Goal: Task Accomplishment & Management: Complete application form

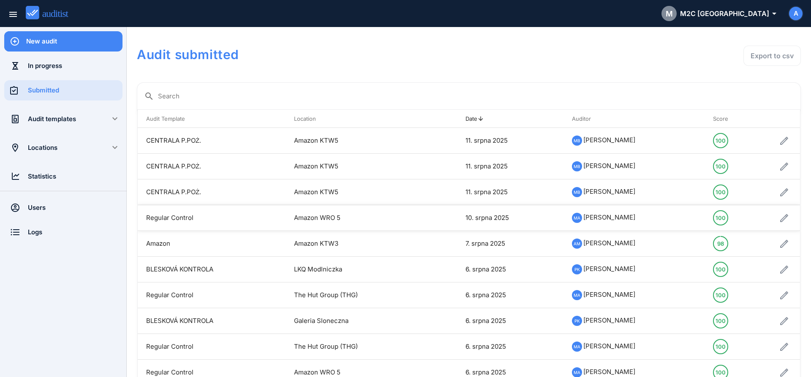
click at [179, 217] on td "Regular Control" at bounding box center [212, 218] width 148 height 26
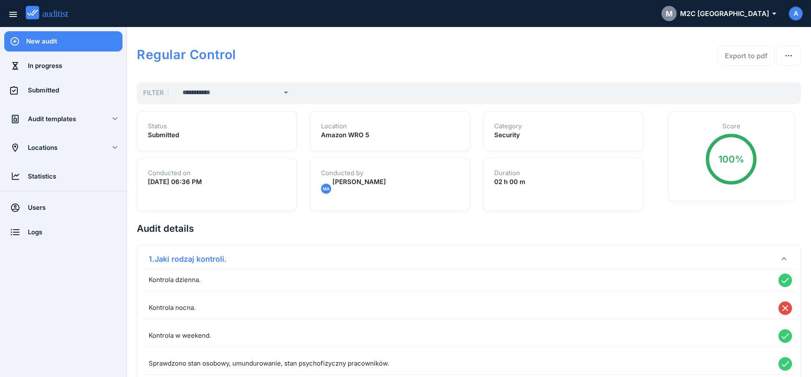
click at [51, 51] on div "New audit" at bounding box center [74, 41] width 96 height 20
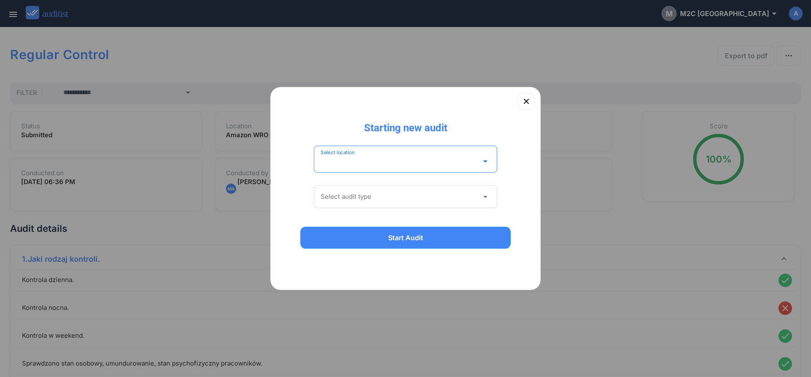
click at [382, 158] on input "Select location" at bounding box center [400, 162] width 158 height 14
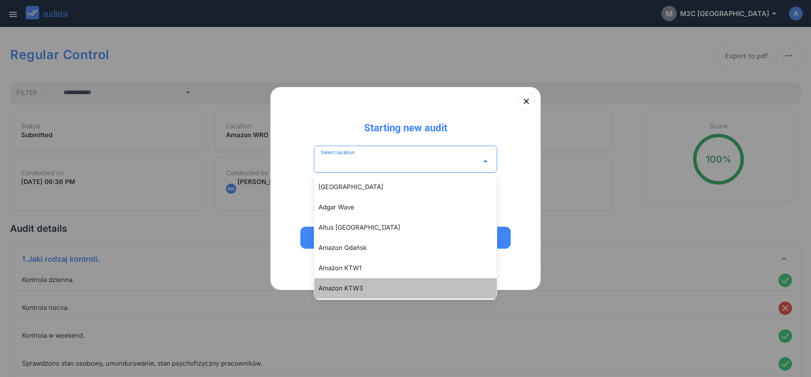
click at [354, 291] on div "Amazon KTW3" at bounding box center [410, 289] width 183 height 10
type input "**********"
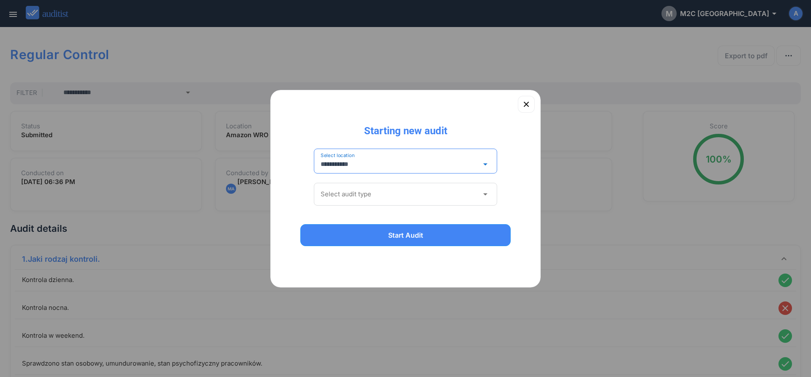
click at [347, 186] on div "Select audit type arrow_drop_down" at bounding box center [405, 194] width 183 height 23
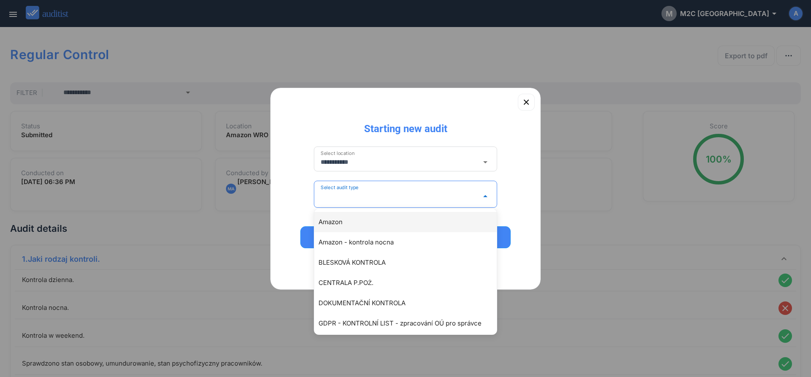
click at [339, 224] on div "Amazon" at bounding box center [410, 222] width 183 height 10
type input "******"
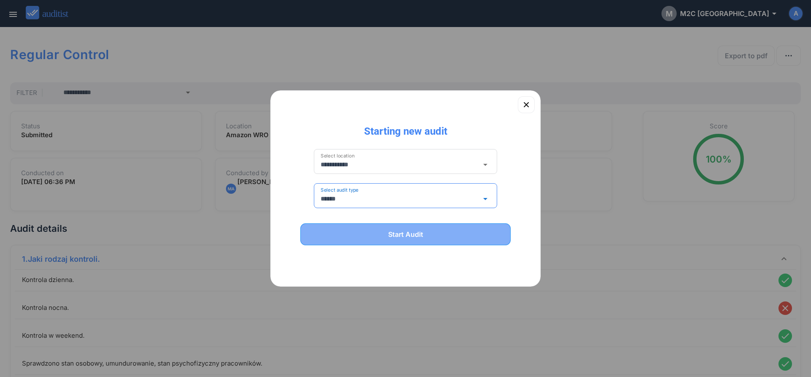
click at [338, 230] on div "Start Audit" at bounding box center [405, 234] width 189 height 10
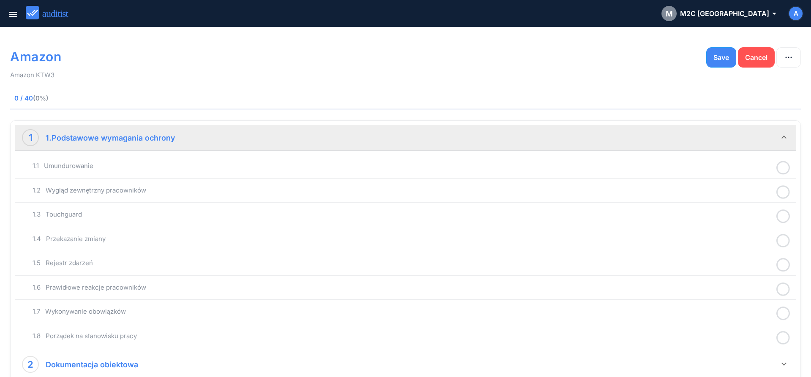
click at [782, 169] on icon at bounding box center [784, 168] width 14 height 16
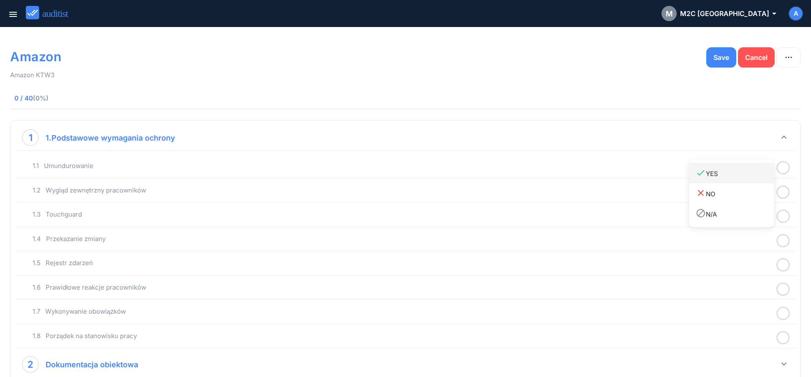
click at [752, 178] on div "done YES" at bounding box center [735, 173] width 78 height 11
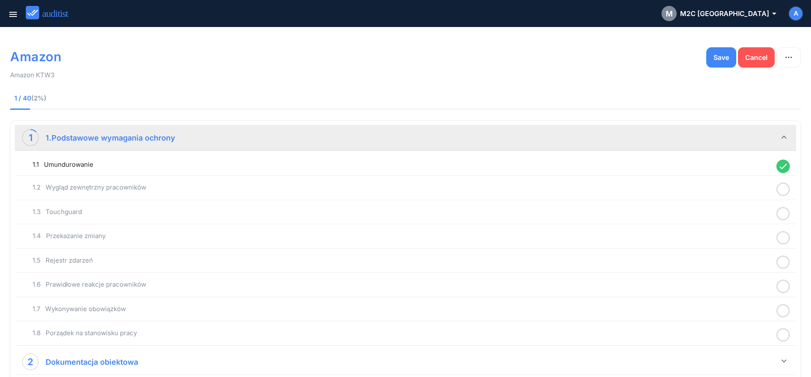
click at [784, 192] on icon at bounding box center [784, 189] width 14 height 16
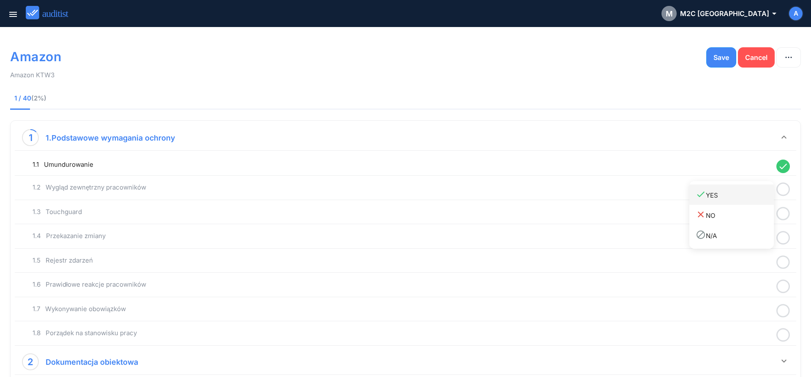
drag, startPoint x: 755, startPoint y: 199, endPoint x: 768, endPoint y: 204, distance: 14.6
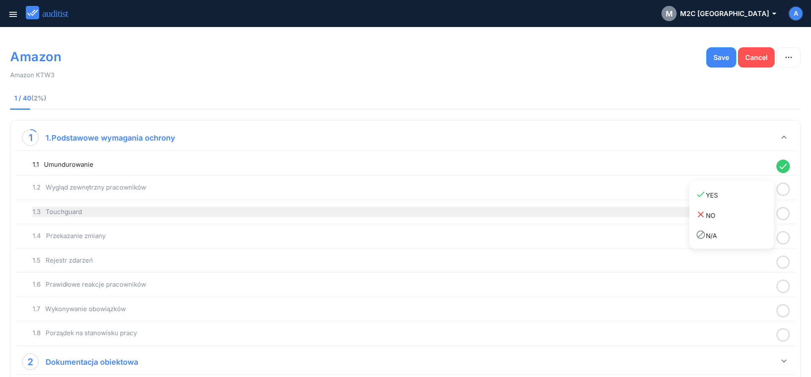
click at [757, 199] on div "done YES" at bounding box center [735, 194] width 78 height 11
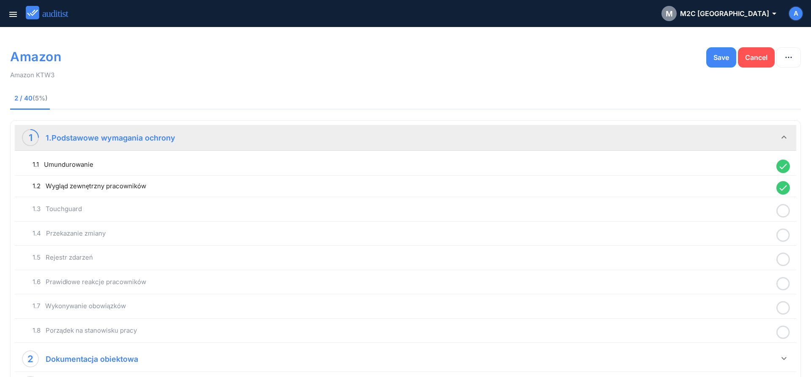
click at [780, 212] on icon at bounding box center [784, 211] width 14 height 16
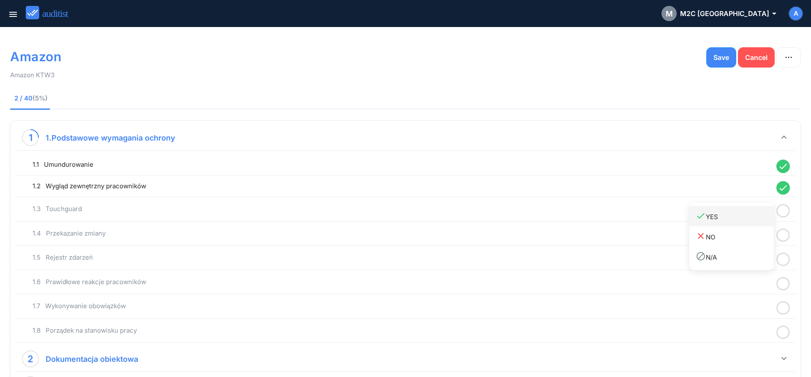
click at [753, 221] on div "done YES" at bounding box center [735, 216] width 78 height 11
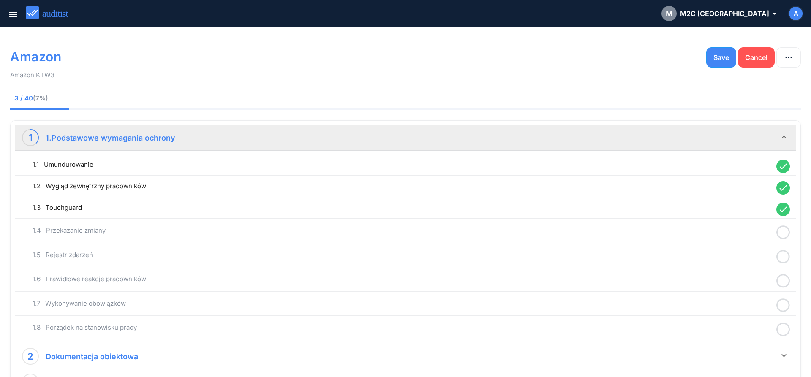
click at [786, 238] on circle at bounding box center [784, 233] width 12 height 12
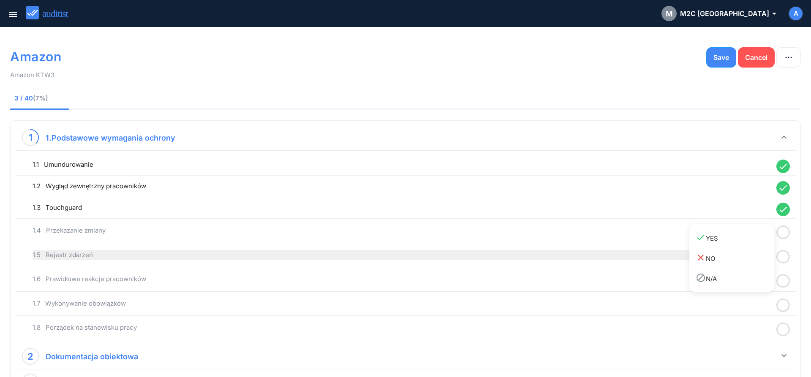
drag, startPoint x: 735, startPoint y: 242, endPoint x: 762, endPoint y: 249, distance: 28.0
click at [737, 244] on link "done YES" at bounding box center [732, 238] width 85 height 20
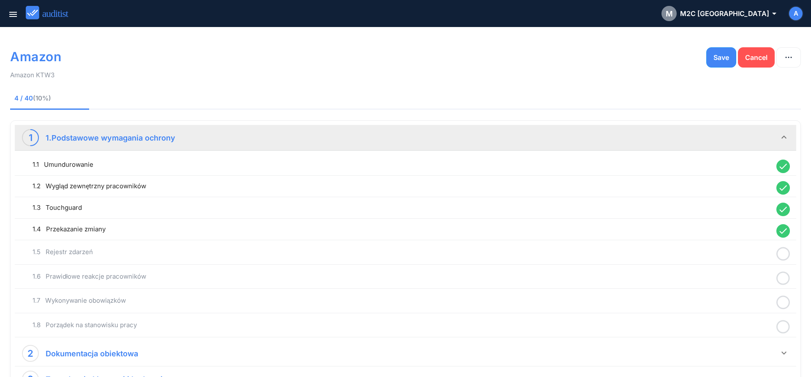
click at [784, 253] on icon at bounding box center [784, 254] width 14 height 16
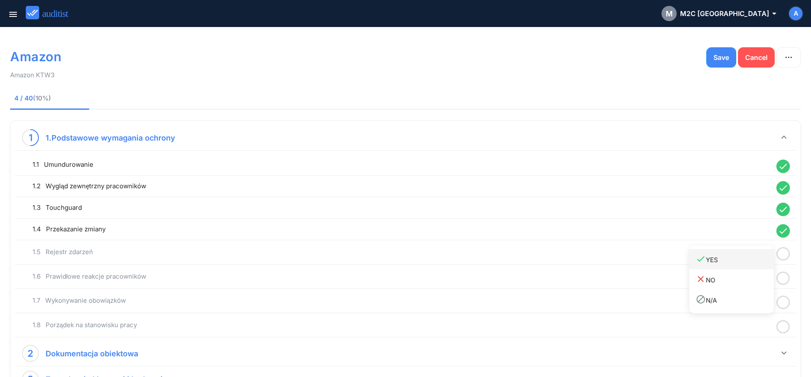
click at [760, 265] on div "done YES" at bounding box center [735, 259] width 78 height 11
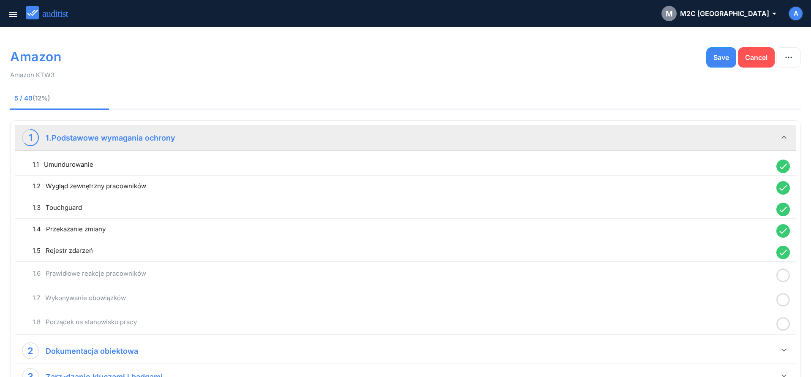
click at [784, 276] on icon at bounding box center [784, 276] width 14 height 16
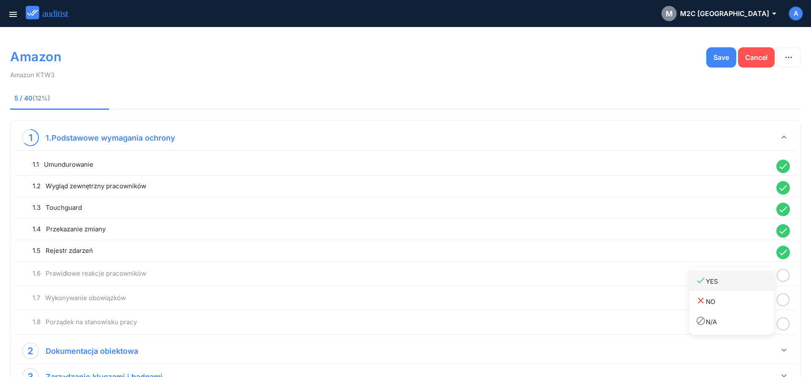
click at [758, 285] on div "done YES" at bounding box center [735, 281] width 78 height 11
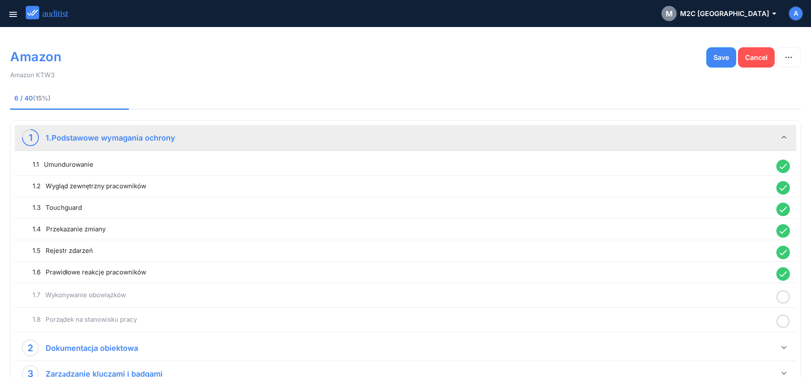
click at [787, 298] on icon at bounding box center [784, 297] width 14 height 16
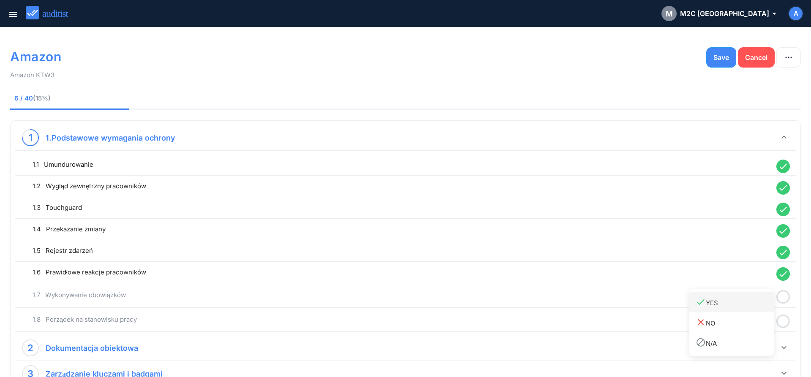
drag, startPoint x: 759, startPoint y: 304, endPoint x: 750, endPoint y: 294, distance: 13.2
click at [757, 305] on div "done YES" at bounding box center [735, 302] width 78 height 11
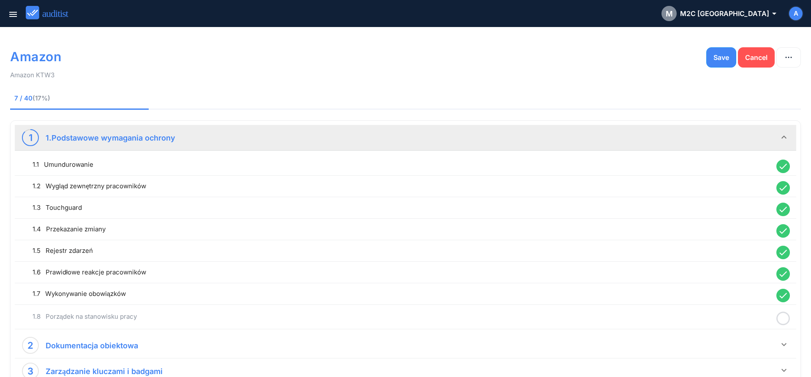
click at [784, 321] on icon at bounding box center [784, 319] width 14 height 16
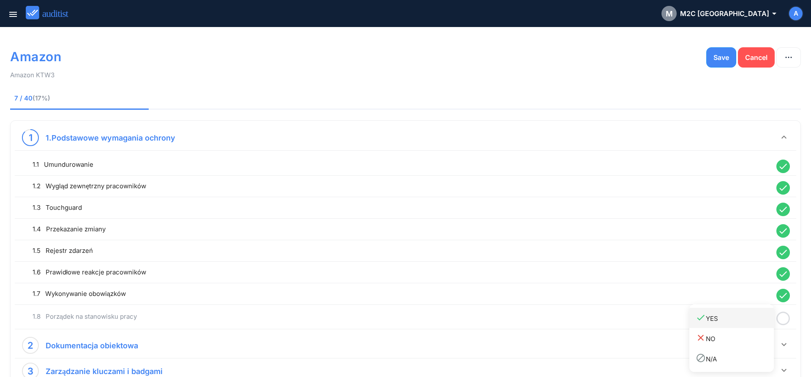
click at [753, 325] on link "done YES" at bounding box center [732, 318] width 85 height 20
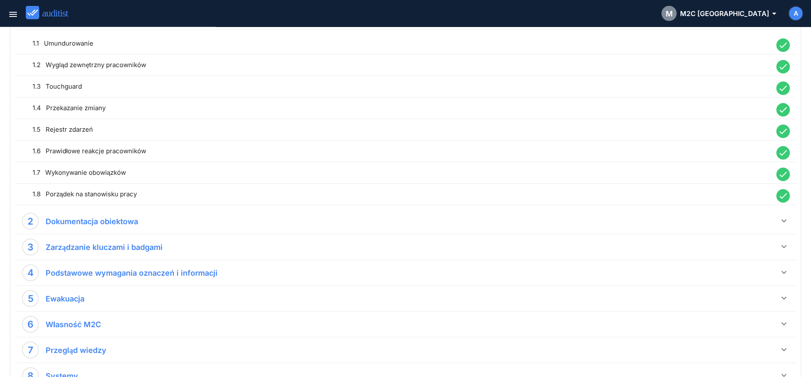
scroll to position [172, 0]
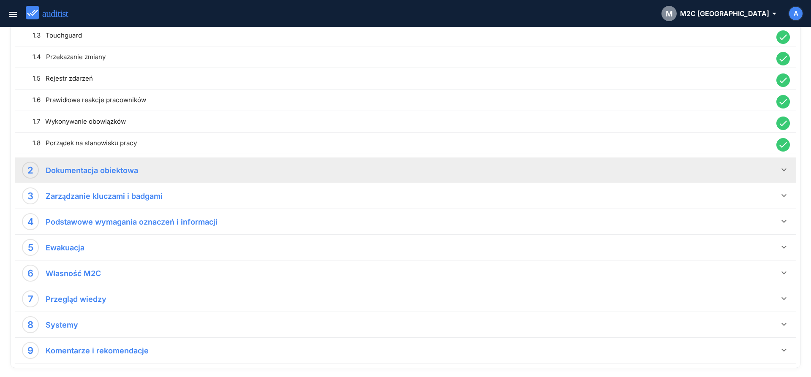
click at [786, 169] on icon "keyboard_arrow_down" at bounding box center [784, 170] width 10 height 10
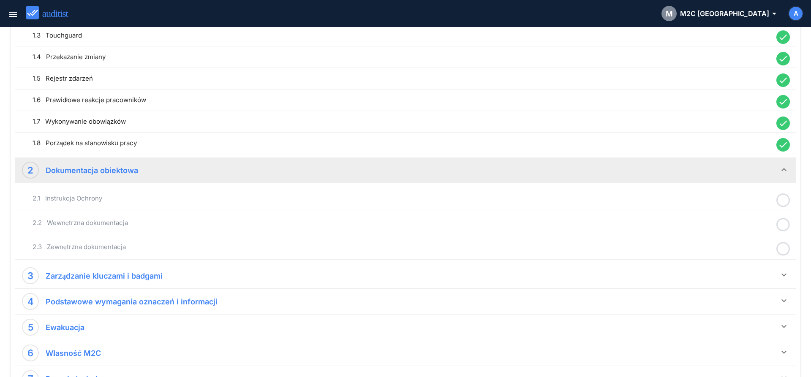
click at [781, 198] on icon at bounding box center [784, 200] width 14 height 16
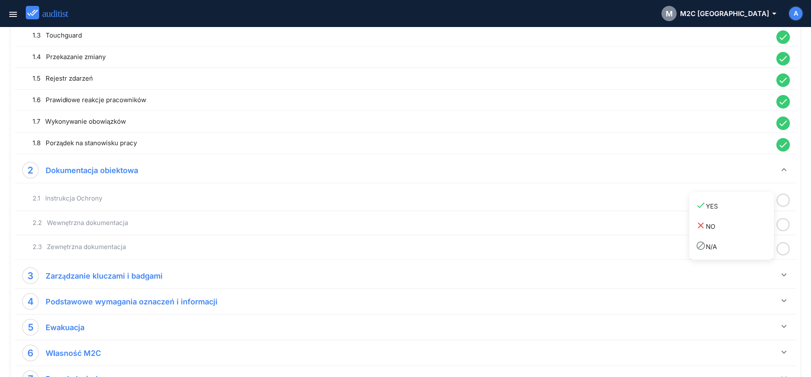
drag, startPoint x: 743, startPoint y: 209, endPoint x: 781, endPoint y: 226, distance: 40.9
click at [747, 213] on link "done YES" at bounding box center [732, 206] width 85 height 20
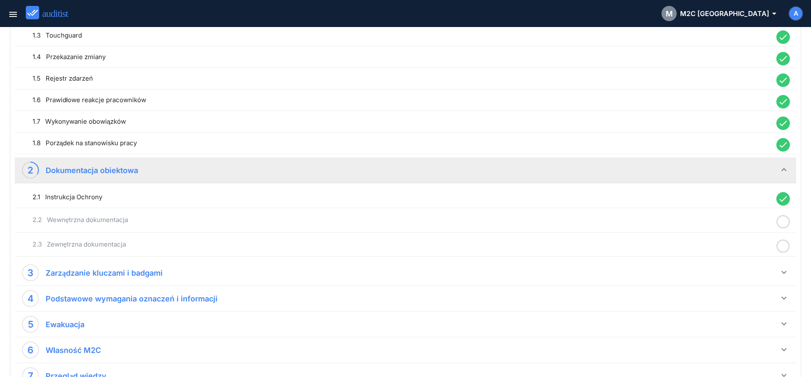
click at [784, 224] on icon at bounding box center [784, 222] width 14 height 16
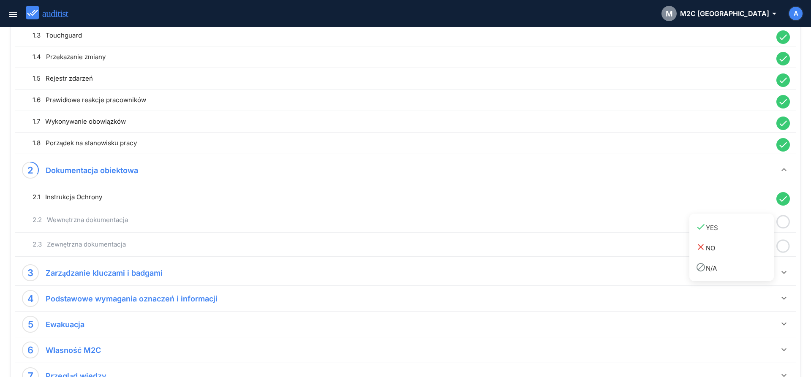
drag, startPoint x: 756, startPoint y: 229, endPoint x: 775, endPoint y: 239, distance: 20.8
click at [758, 233] on div "done YES" at bounding box center [735, 227] width 78 height 11
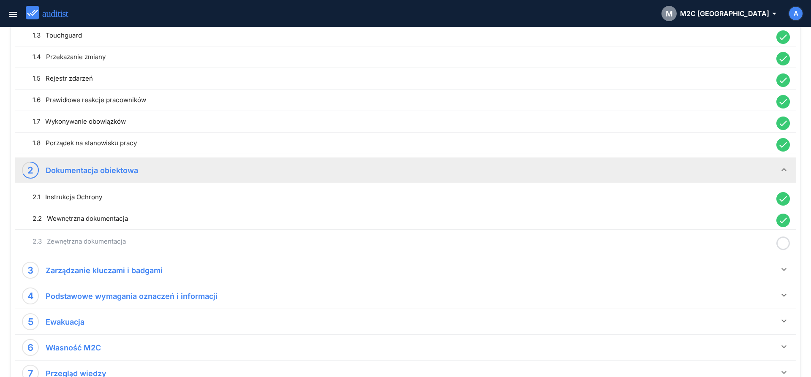
click at [781, 244] on icon at bounding box center [784, 243] width 14 height 16
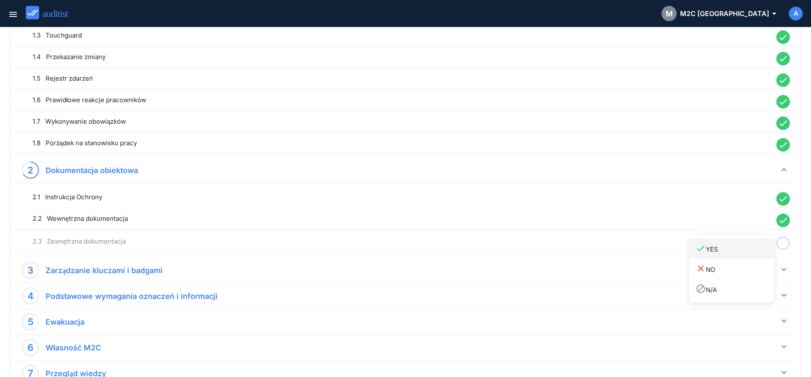
click at [747, 248] on div "done YES" at bounding box center [735, 248] width 78 height 11
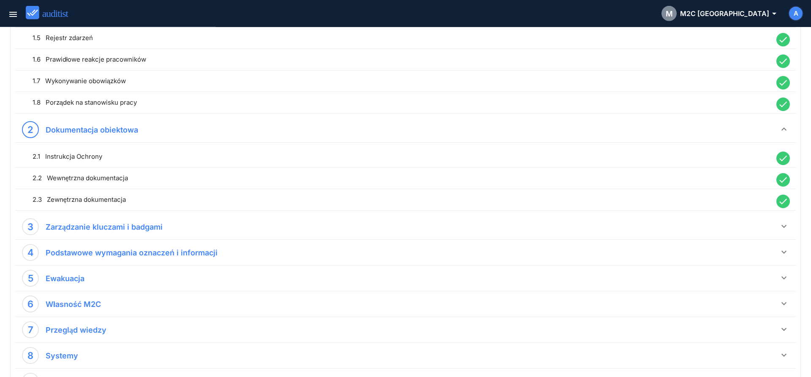
scroll to position [259, 0]
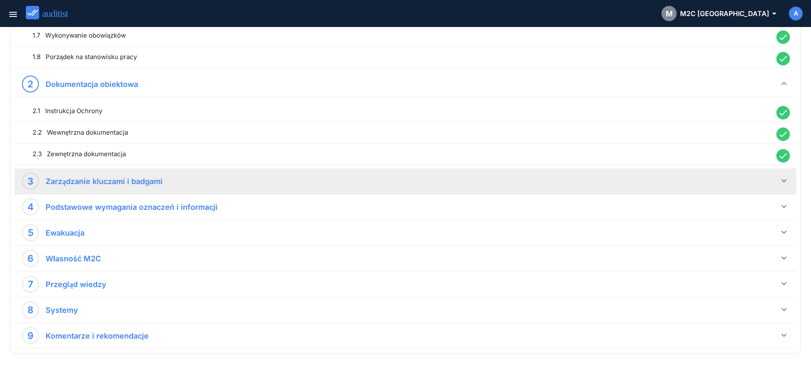
click at [783, 180] on icon "keyboard_arrow_down" at bounding box center [784, 181] width 10 height 10
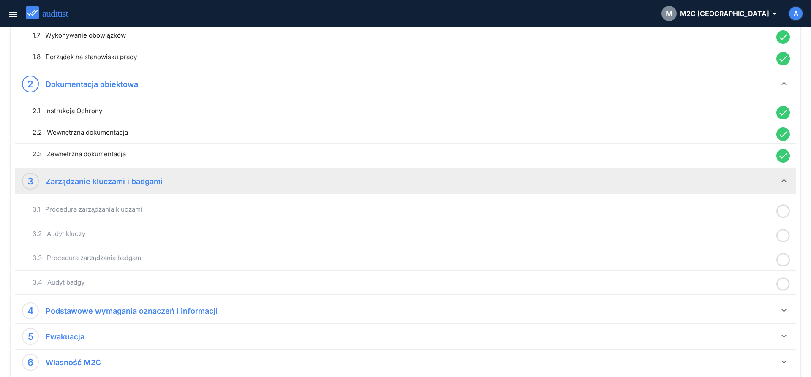
click at [784, 212] on icon at bounding box center [784, 211] width 14 height 16
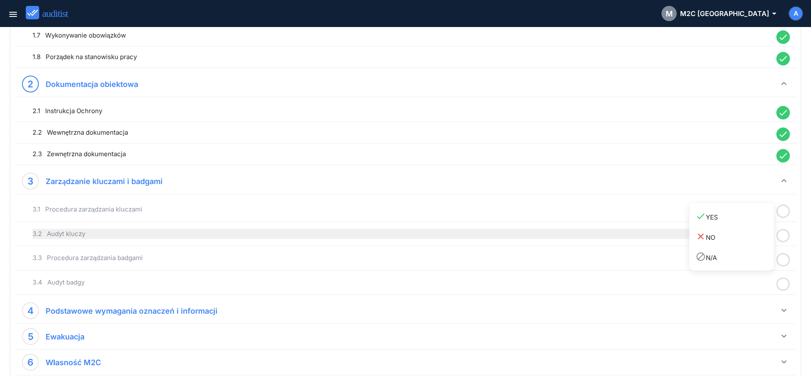
drag, startPoint x: 761, startPoint y: 220, endPoint x: 770, endPoint y: 229, distance: 13.1
click at [761, 223] on link "done YES" at bounding box center [732, 217] width 85 height 20
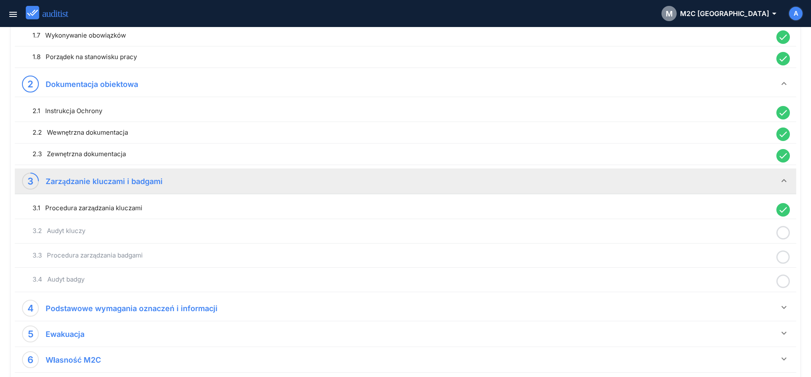
click at [784, 236] on icon at bounding box center [784, 233] width 14 height 16
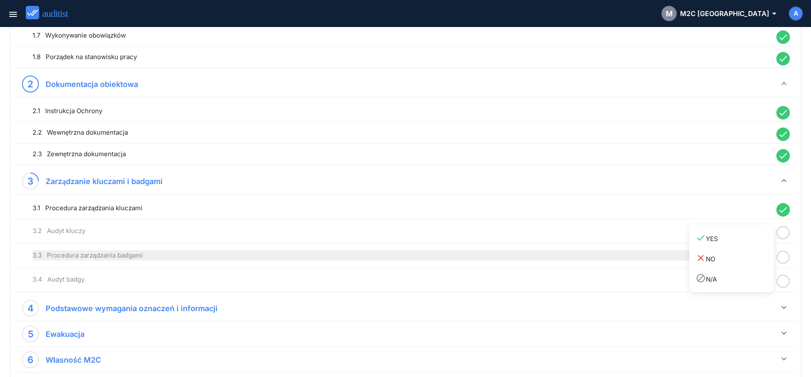
drag, startPoint x: 764, startPoint y: 244, endPoint x: 772, endPoint y: 251, distance: 10.5
click at [764, 245] on link "done YES" at bounding box center [732, 238] width 85 height 20
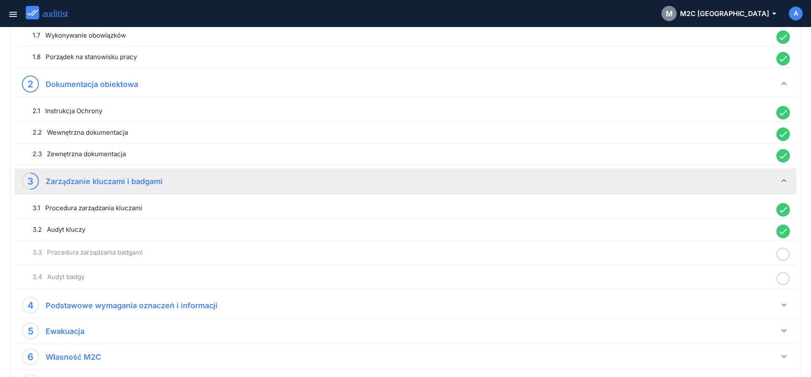
drag, startPoint x: 782, startPoint y: 256, endPoint x: 769, endPoint y: 262, distance: 13.8
click at [782, 257] on icon at bounding box center [784, 254] width 14 height 16
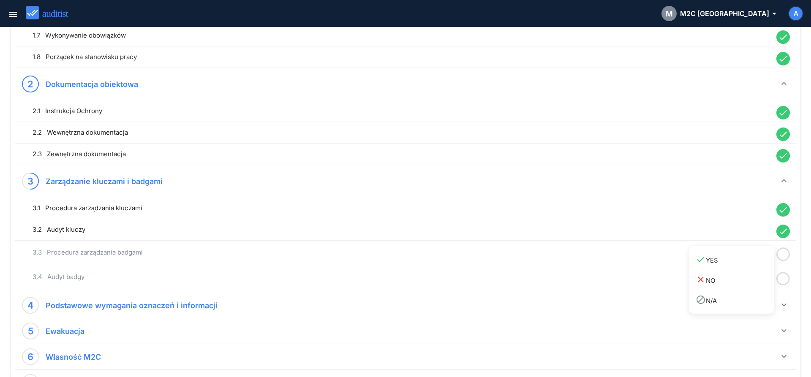
drag, startPoint x: 757, startPoint y: 266, endPoint x: 771, endPoint y: 280, distance: 19.4
click at [757, 269] on link "done YES" at bounding box center [732, 260] width 85 height 20
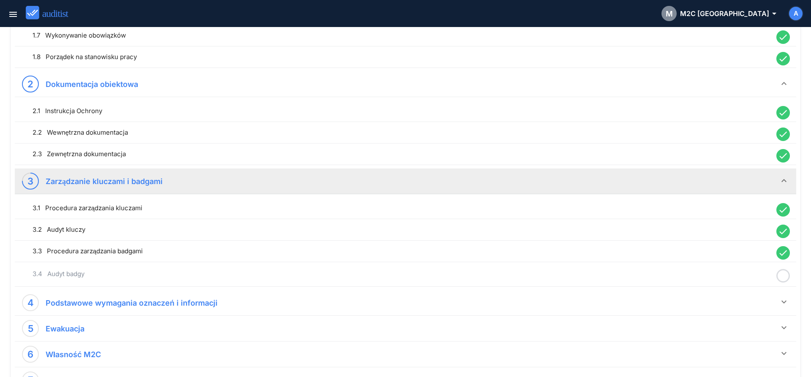
click at [784, 280] on icon at bounding box center [784, 276] width 14 height 16
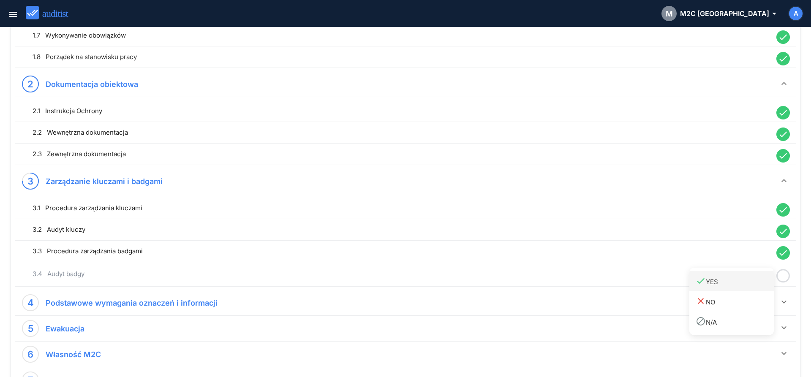
click at [761, 286] on div "done YES" at bounding box center [735, 281] width 78 height 11
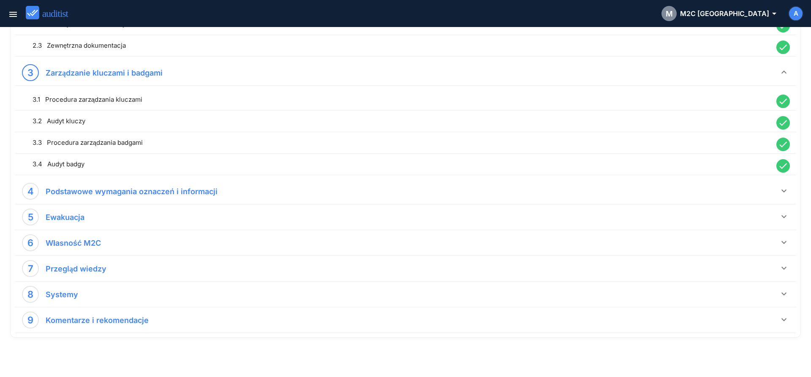
scroll to position [373, 0]
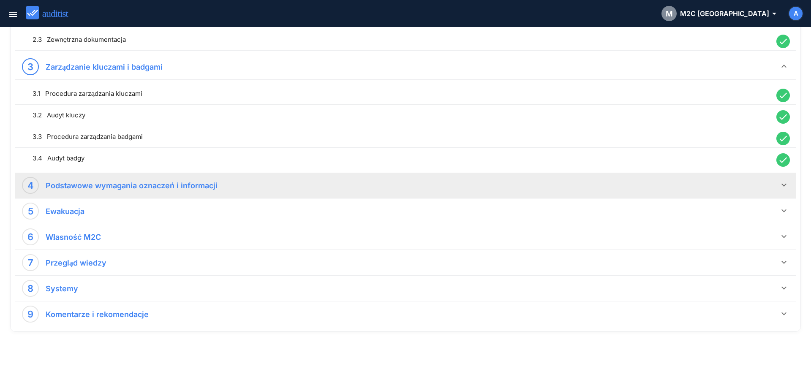
click at [784, 186] on icon "keyboard_arrow_down" at bounding box center [784, 185] width 10 height 10
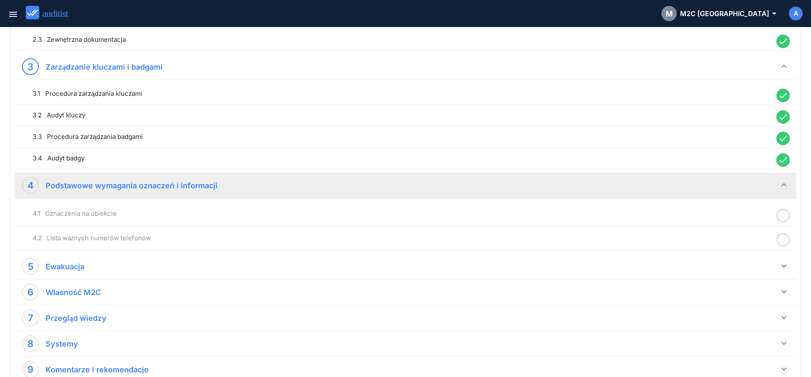
click at [781, 215] on icon at bounding box center [784, 216] width 14 height 16
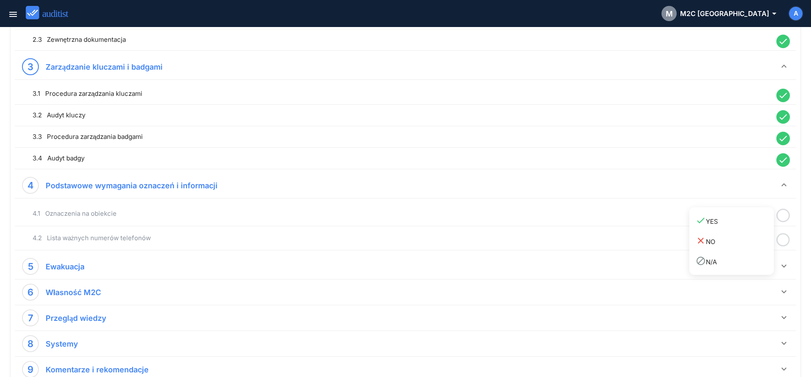
drag, startPoint x: 758, startPoint y: 229, endPoint x: 784, endPoint y: 239, distance: 28.6
click at [758, 229] on link "done YES" at bounding box center [732, 221] width 85 height 20
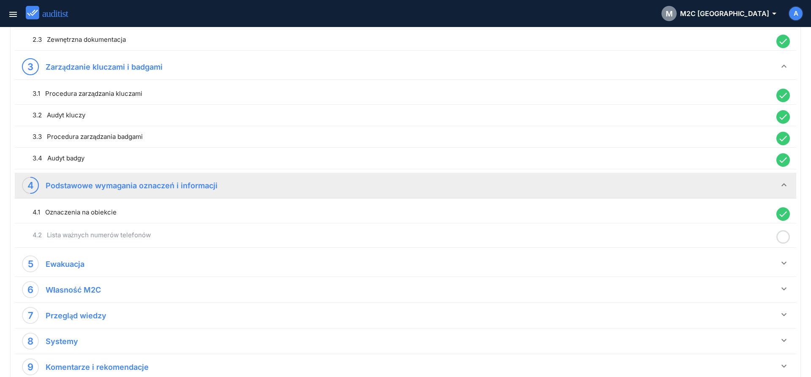
click at [785, 238] on icon at bounding box center [784, 237] width 14 height 16
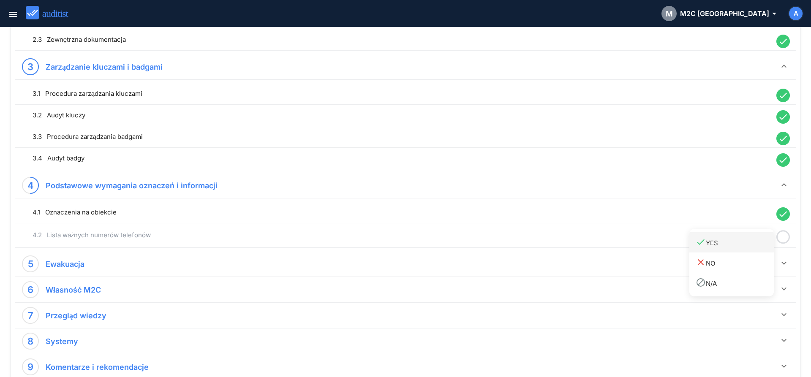
drag, startPoint x: 759, startPoint y: 248, endPoint x: 762, endPoint y: 253, distance: 6.1
click at [759, 249] on link "done YES" at bounding box center [732, 242] width 85 height 20
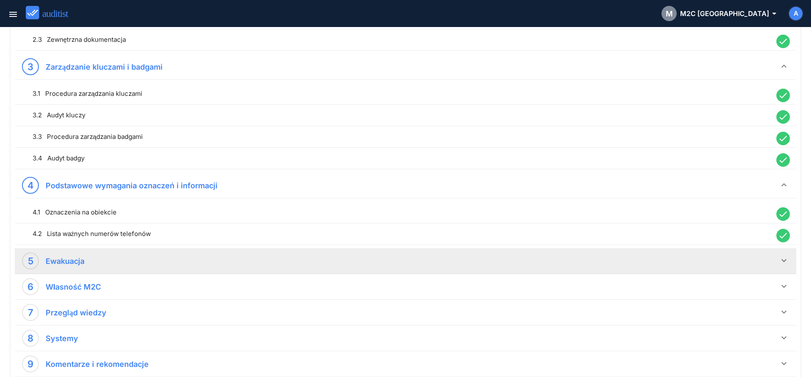
click at [786, 262] on icon "keyboard_arrow_down" at bounding box center [784, 261] width 10 height 10
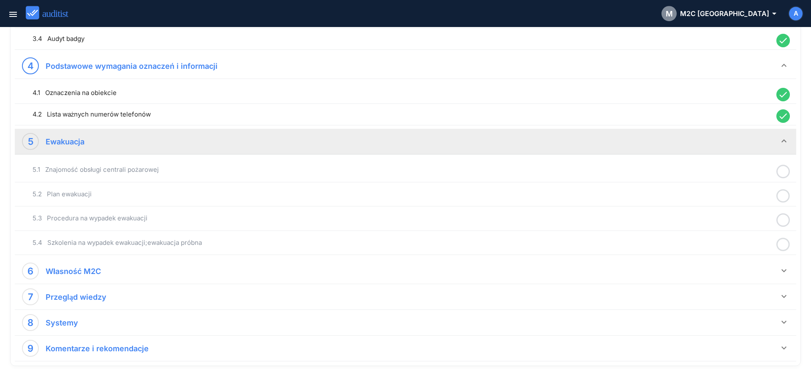
scroll to position [503, 0]
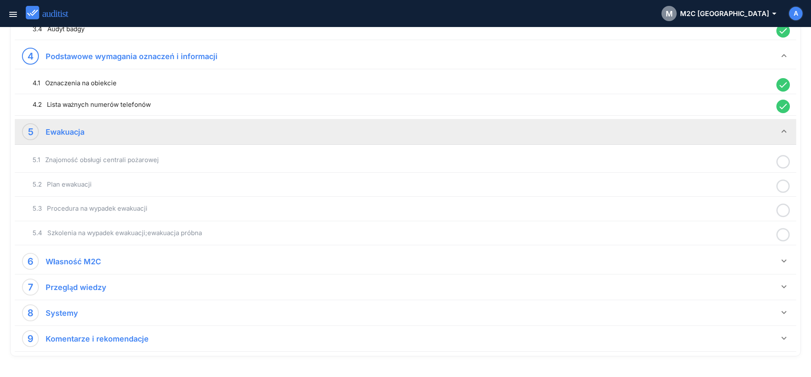
click at [787, 164] on icon at bounding box center [784, 162] width 14 height 16
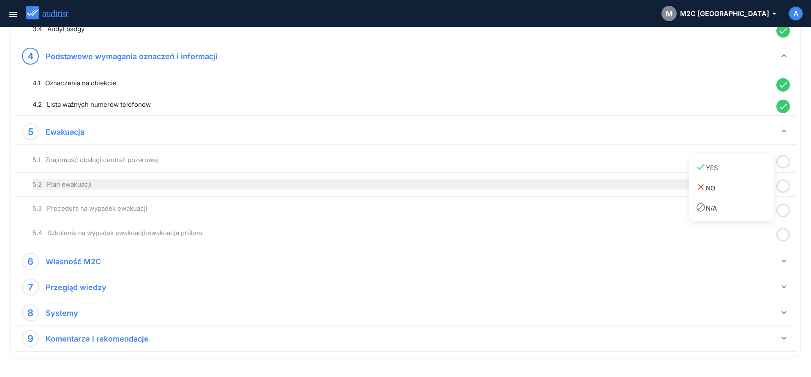
drag, startPoint x: 752, startPoint y: 172, endPoint x: 768, endPoint y: 183, distance: 20.0
click at [751, 173] on div "done YES" at bounding box center [735, 167] width 78 height 11
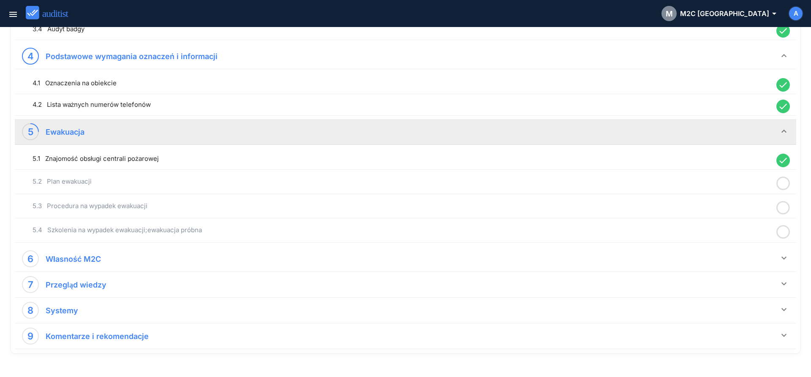
click at [784, 189] on circle at bounding box center [784, 184] width 12 height 12
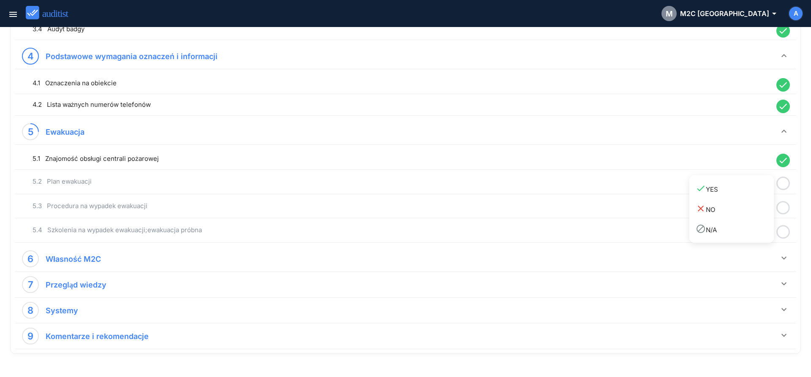
drag, startPoint x: 761, startPoint y: 192, endPoint x: 775, endPoint y: 200, distance: 16.3
click at [761, 194] on div "done YES" at bounding box center [735, 188] width 78 height 11
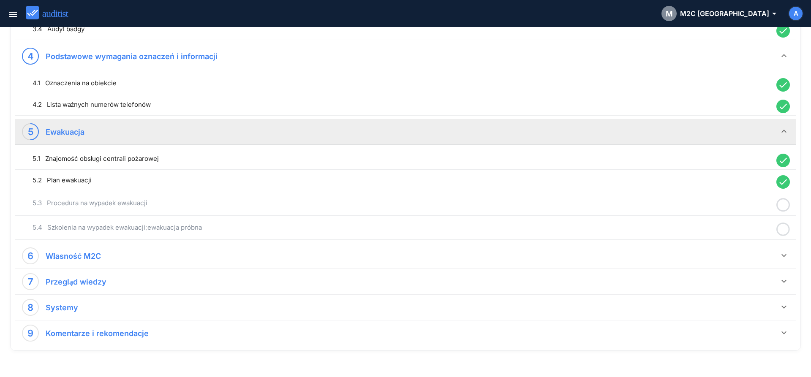
click at [782, 204] on icon at bounding box center [784, 205] width 14 height 16
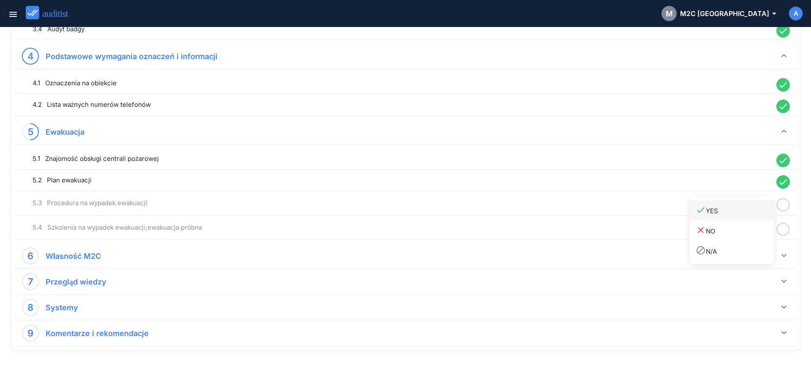
click at [757, 212] on div "done YES" at bounding box center [735, 210] width 78 height 11
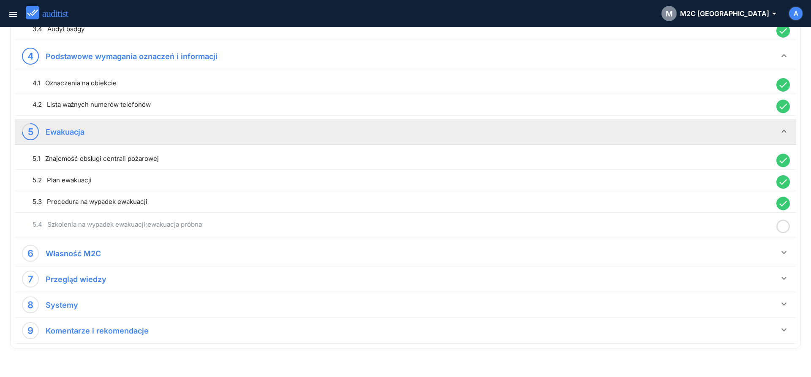
click at [785, 228] on icon at bounding box center [784, 227] width 14 height 16
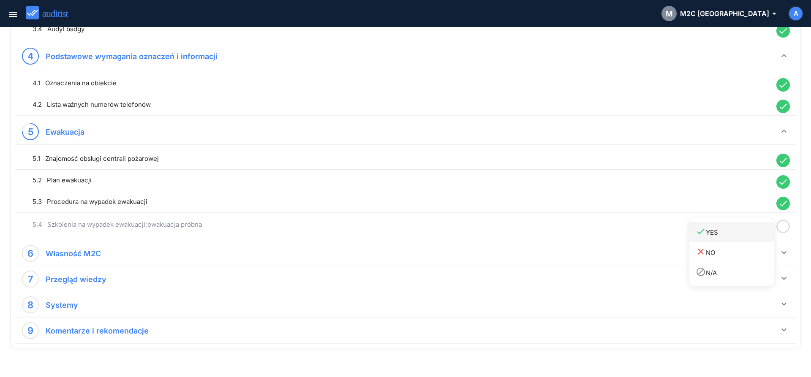
click at [752, 236] on div "done YES" at bounding box center [735, 232] width 78 height 11
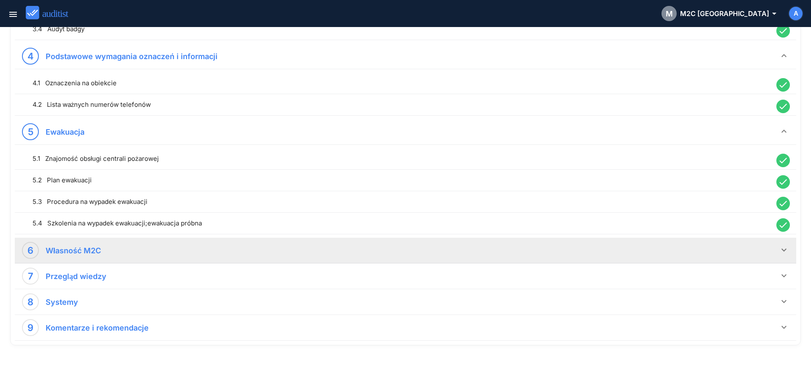
click at [783, 250] on icon "keyboard_arrow_down" at bounding box center [784, 250] width 10 height 10
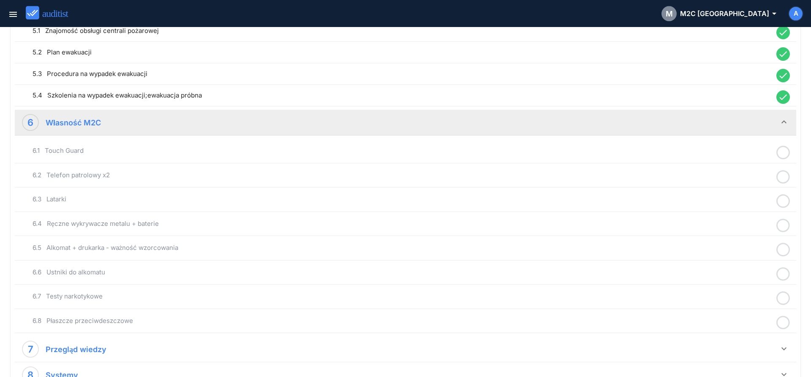
scroll to position [632, 0]
click at [784, 153] on icon at bounding box center [784, 151] width 14 height 16
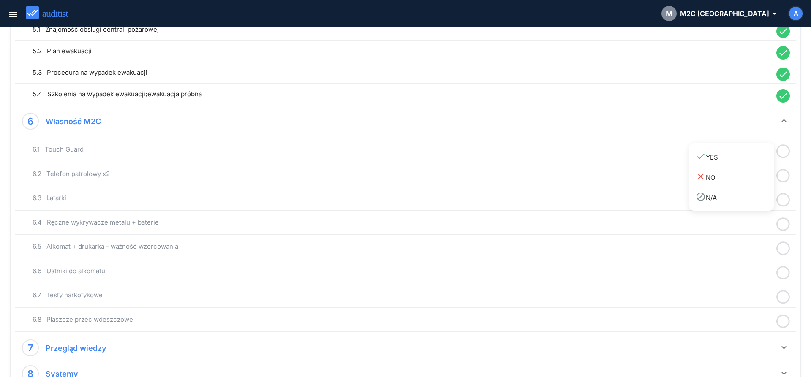
drag, startPoint x: 769, startPoint y: 158, endPoint x: 775, endPoint y: 166, distance: 9.6
click at [768, 159] on div "done YES" at bounding box center [735, 156] width 78 height 11
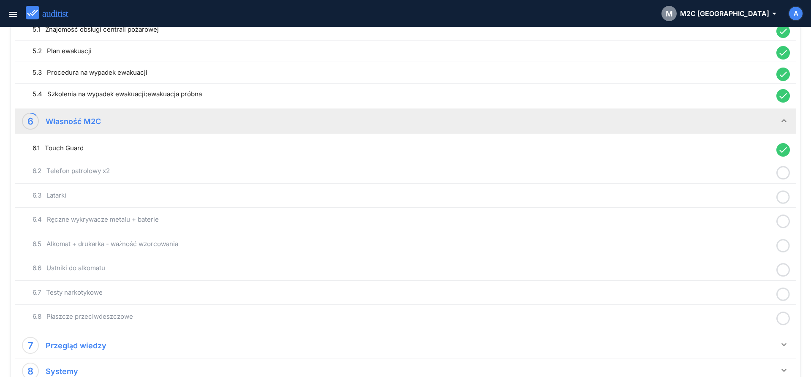
click at [782, 171] on icon at bounding box center [784, 173] width 14 height 16
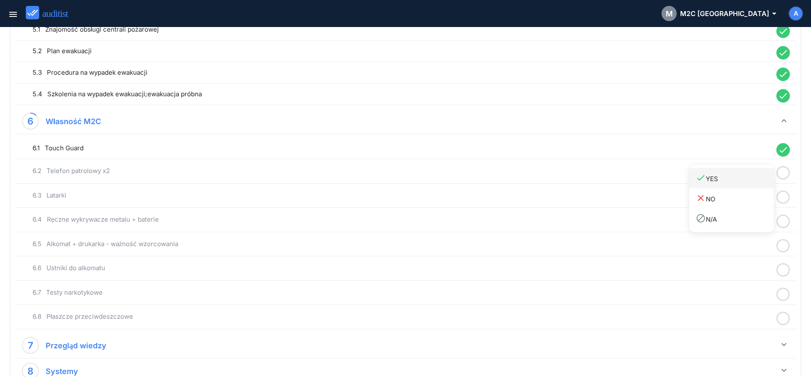
click at [762, 182] on div "done YES" at bounding box center [735, 178] width 78 height 11
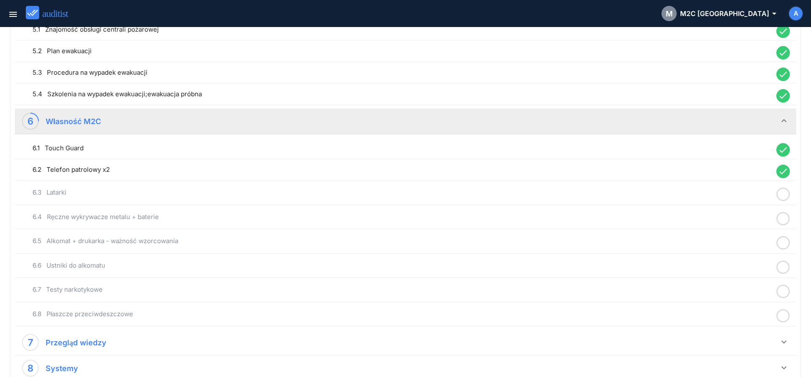
click at [786, 193] on icon at bounding box center [784, 194] width 14 height 16
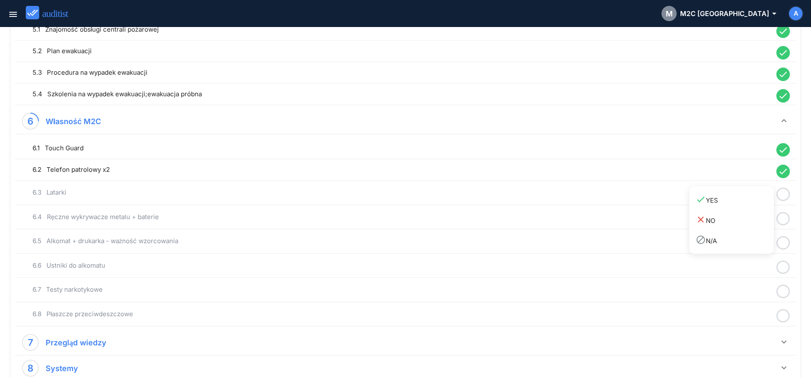
click at [755, 204] on div "done YES" at bounding box center [735, 199] width 78 height 11
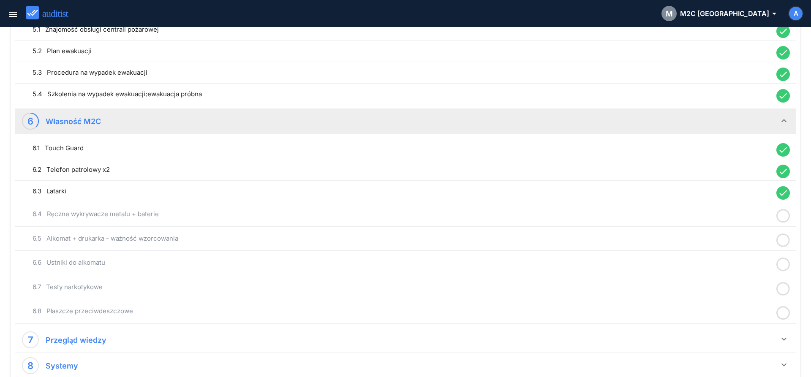
click at [783, 218] on icon at bounding box center [784, 216] width 14 height 16
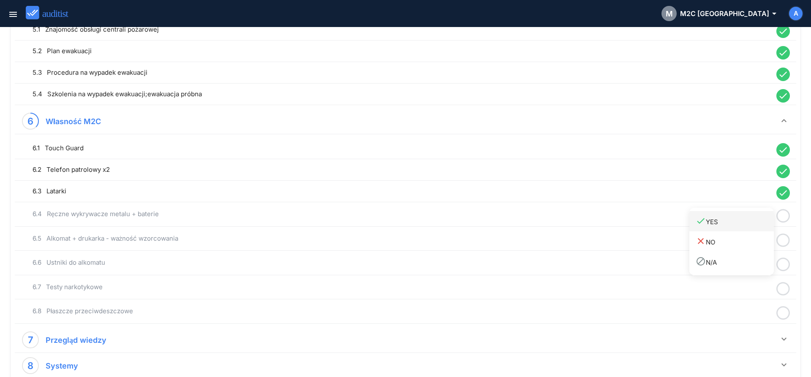
click at [760, 228] on link "done YES" at bounding box center [732, 221] width 85 height 20
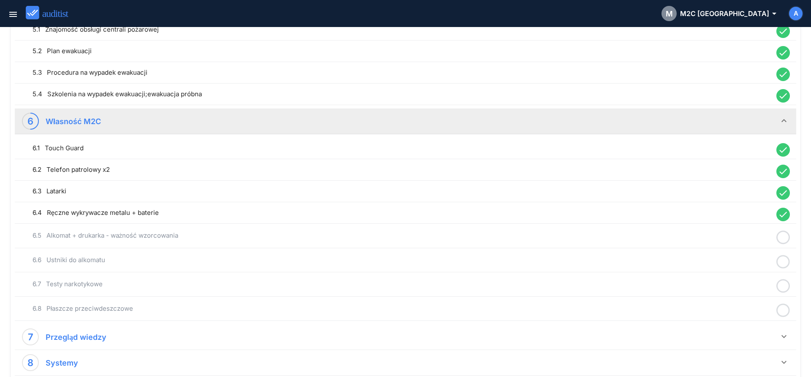
click at [786, 241] on icon at bounding box center [784, 237] width 14 height 16
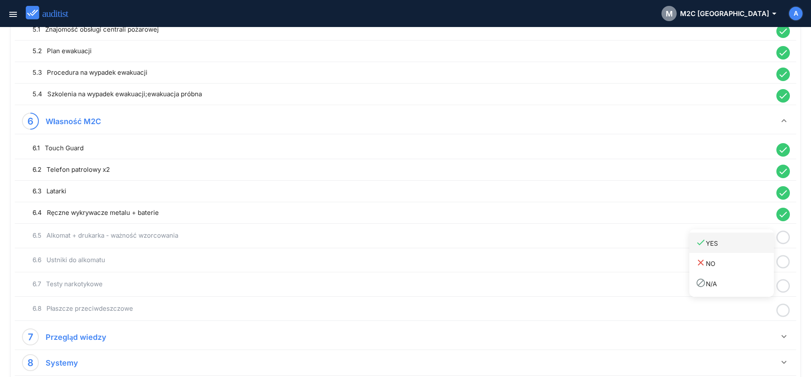
click at [753, 246] on div "done YES" at bounding box center [735, 243] width 78 height 11
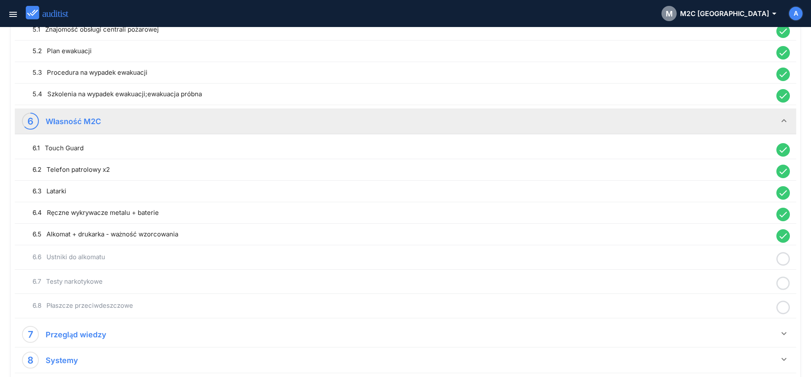
click at [781, 261] on icon at bounding box center [784, 259] width 14 height 16
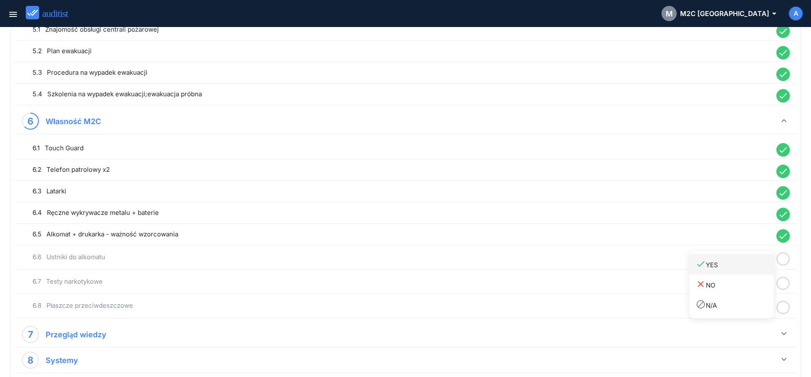
click at [758, 274] on link "done YES" at bounding box center [732, 264] width 85 height 20
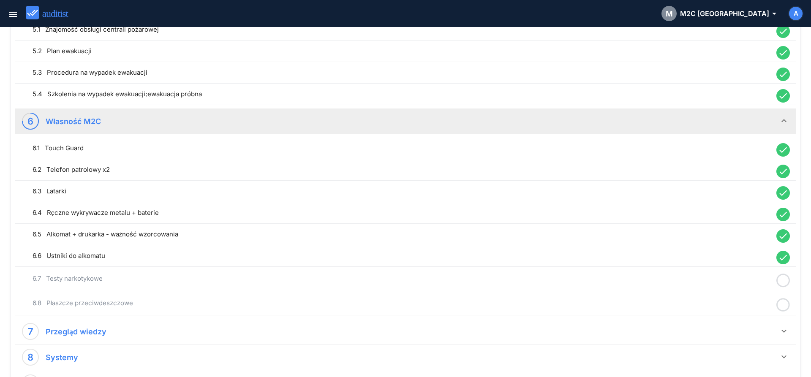
click at [784, 280] on icon at bounding box center [784, 281] width 14 height 16
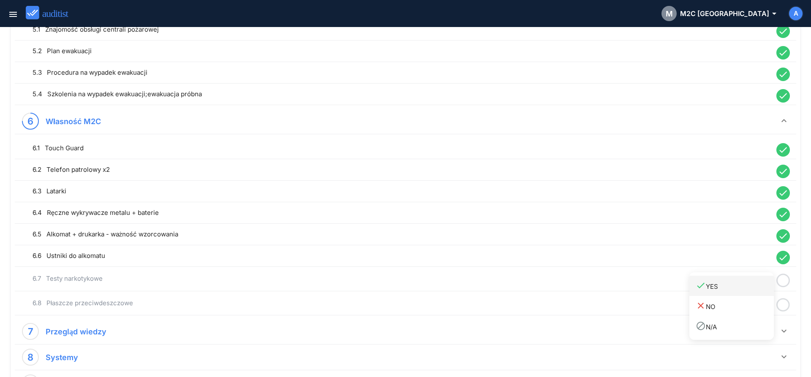
click at [758, 291] on div "done YES" at bounding box center [735, 286] width 78 height 11
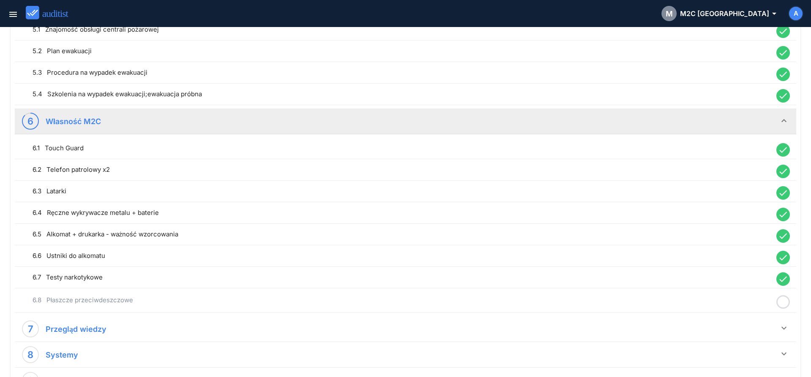
click at [784, 307] on icon at bounding box center [784, 302] width 14 height 16
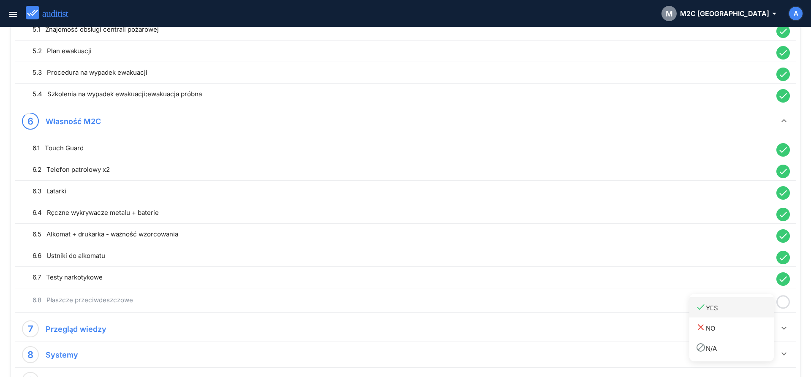
click at [754, 311] on div "done YES" at bounding box center [735, 307] width 78 height 11
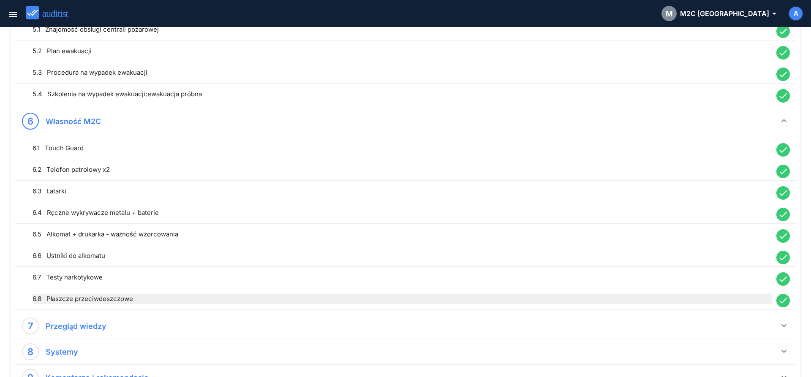
scroll to position [695, 0]
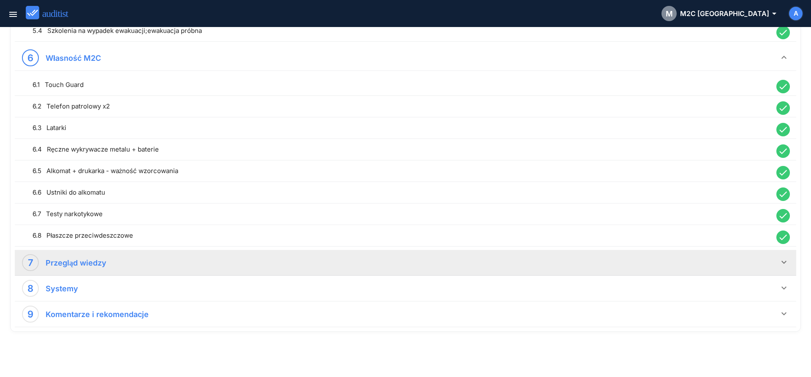
click at [783, 265] on icon "keyboard_arrow_down" at bounding box center [784, 262] width 10 height 10
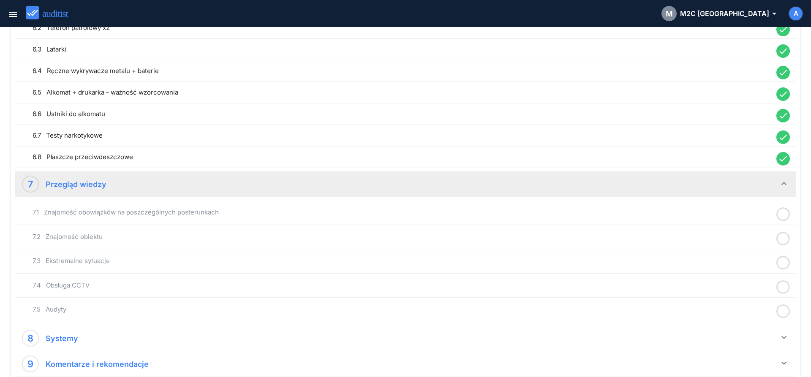
scroll to position [781, 0]
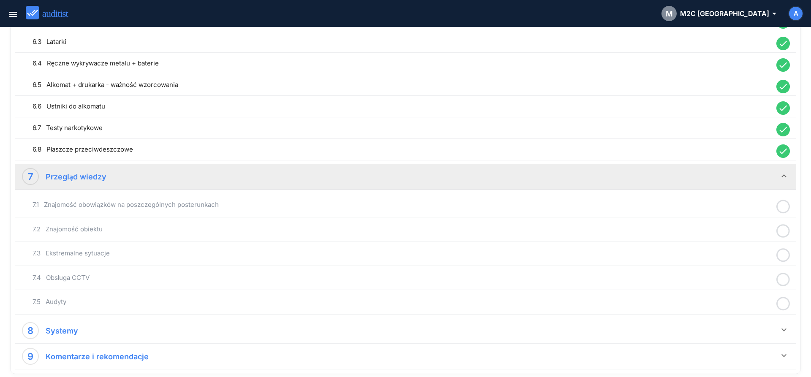
click at [784, 207] on icon at bounding box center [784, 207] width 14 height 16
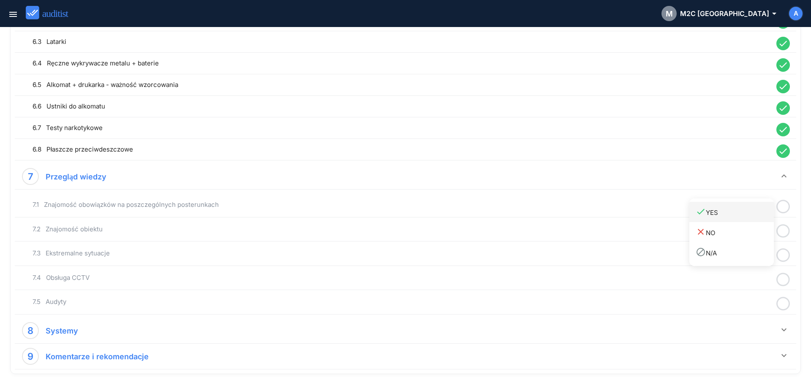
drag, startPoint x: 765, startPoint y: 215, endPoint x: 766, endPoint y: 219, distance: 4.3
click at [764, 216] on div "done YES" at bounding box center [735, 212] width 78 height 11
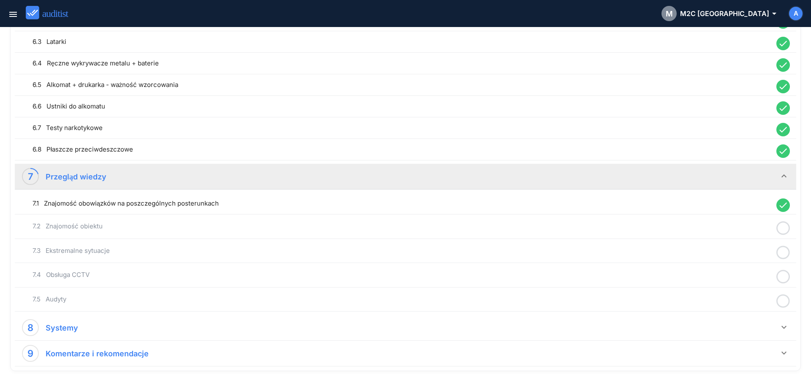
click at [787, 233] on icon at bounding box center [784, 228] width 14 height 16
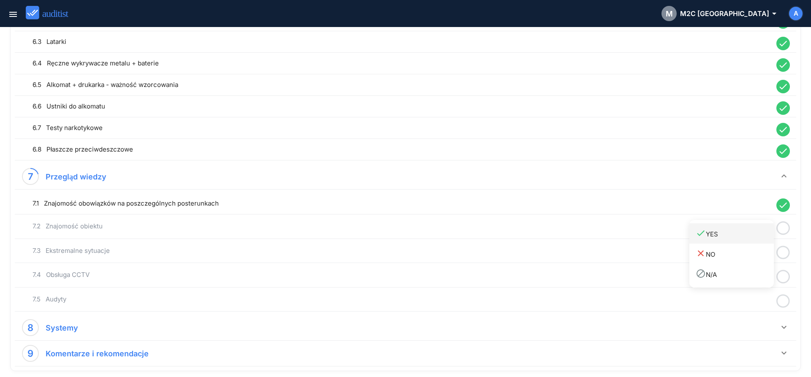
click at [759, 243] on link "done YES" at bounding box center [732, 234] width 85 height 20
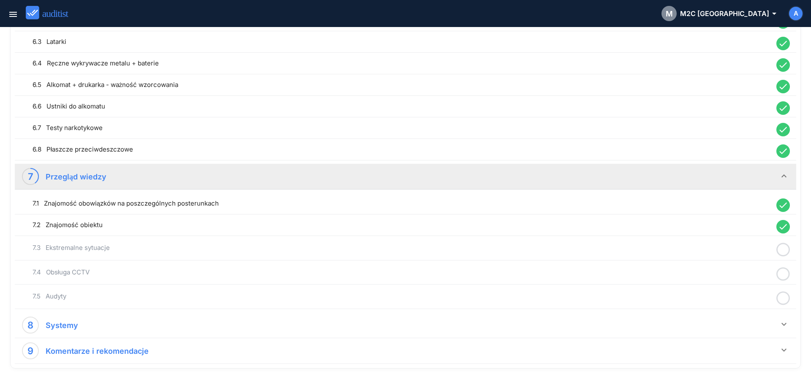
click at [785, 254] on icon at bounding box center [784, 250] width 14 height 16
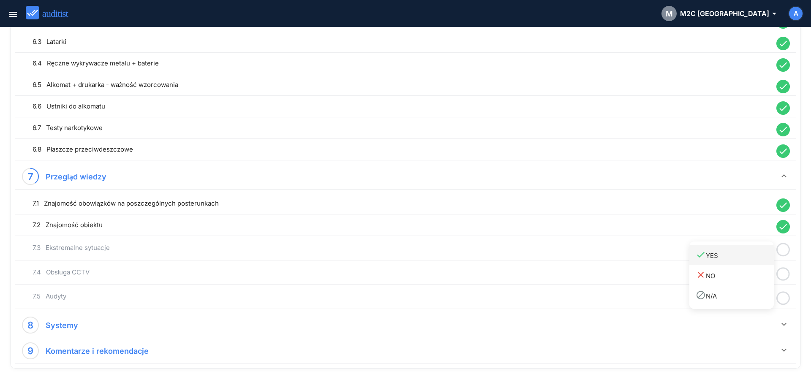
click at [751, 265] on link "done YES" at bounding box center [732, 255] width 85 height 20
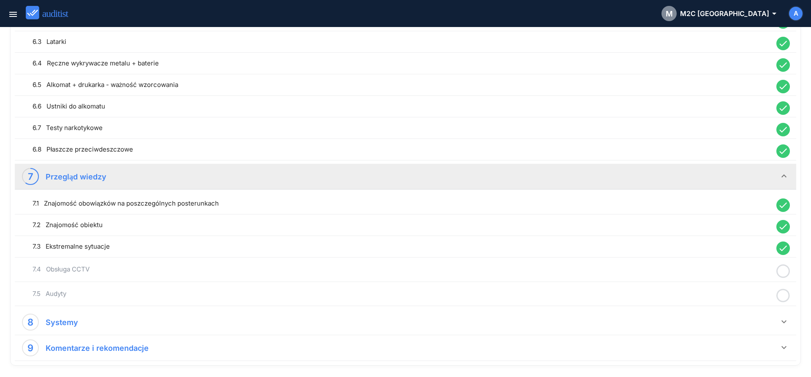
click at [784, 274] on icon at bounding box center [784, 271] width 14 height 16
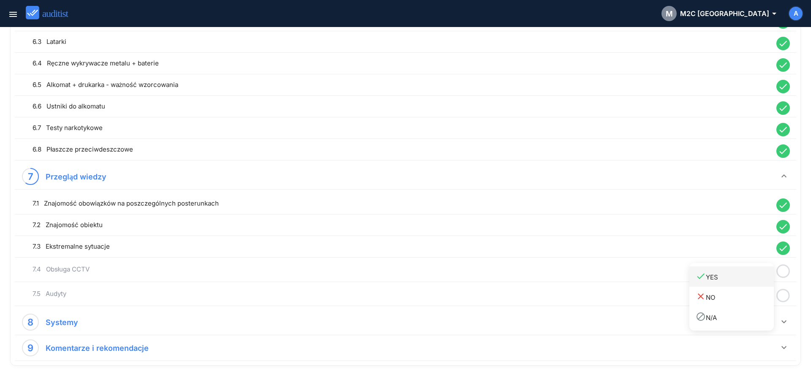
click at [758, 280] on div "done YES" at bounding box center [735, 276] width 78 height 11
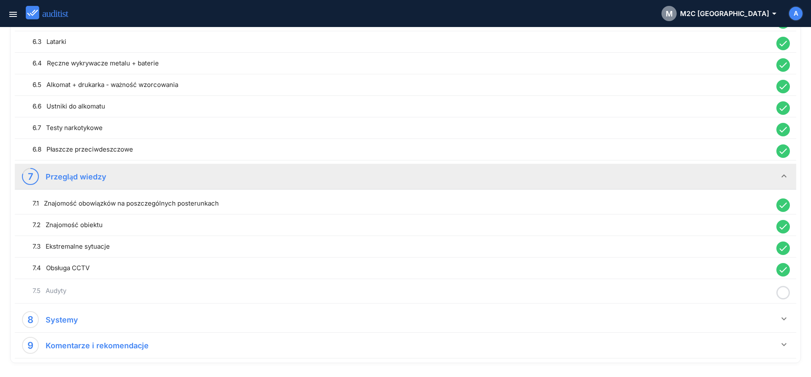
click at [783, 293] on icon at bounding box center [784, 293] width 14 height 16
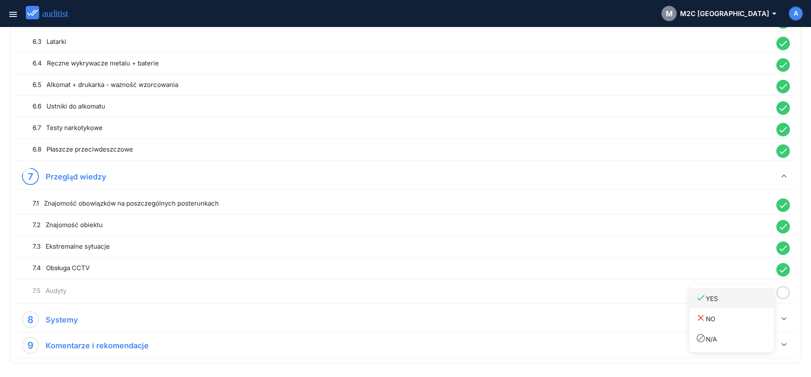
click at [763, 302] on div "done YES" at bounding box center [735, 298] width 78 height 11
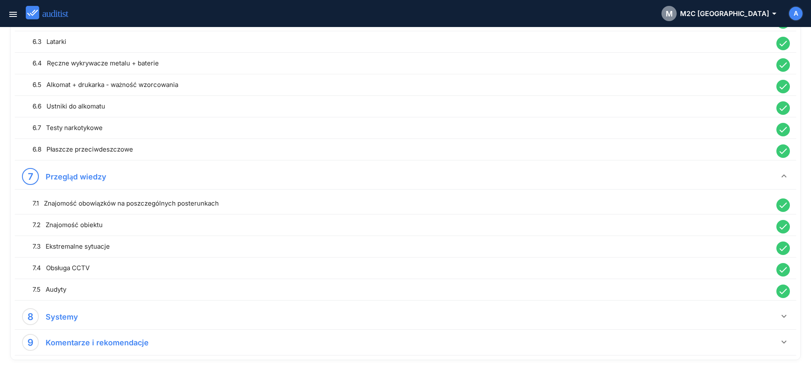
scroll to position [810, 0]
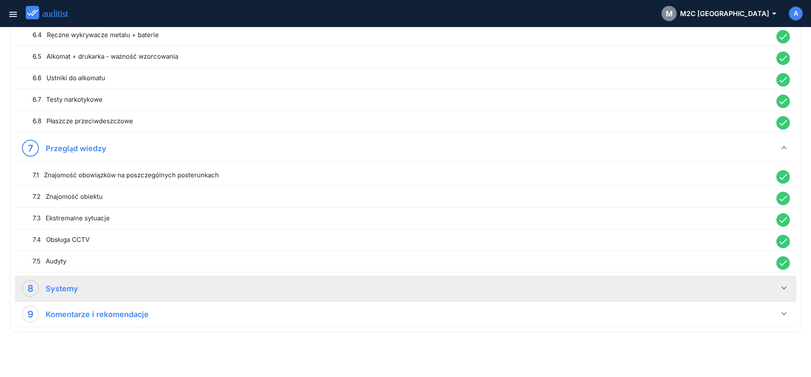
click at [784, 292] on icon "keyboard_arrow_down" at bounding box center [784, 288] width 10 height 10
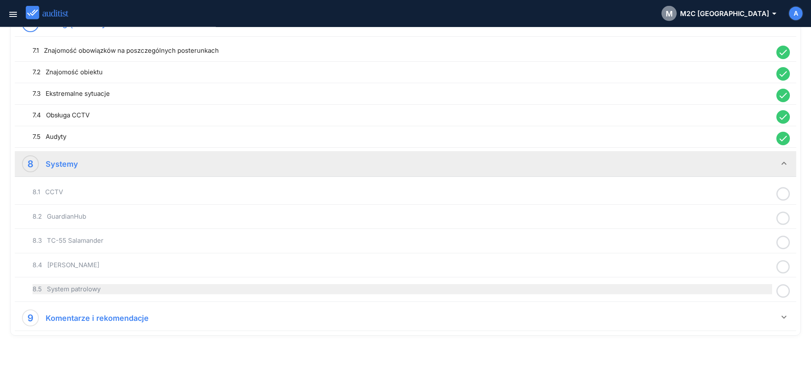
scroll to position [936, 0]
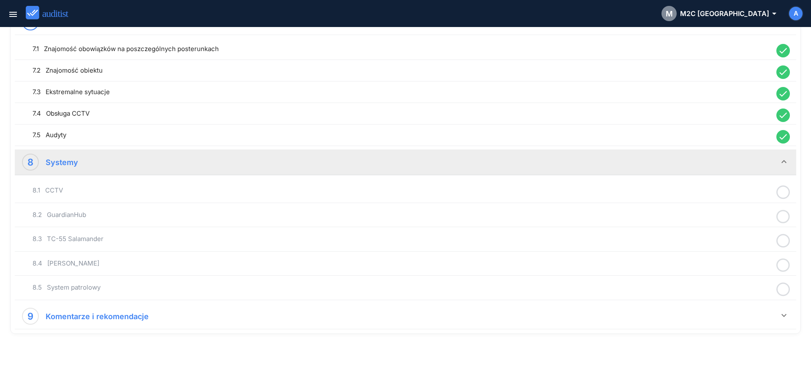
click at [784, 191] on icon at bounding box center [784, 192] width 14 height 16
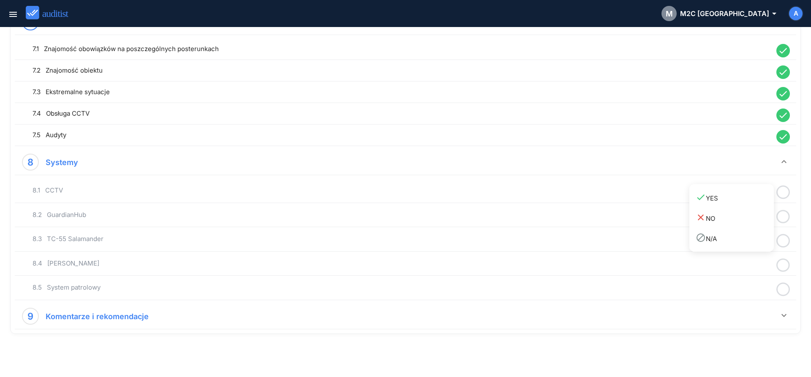
drag, startPoint x: 763, startPoint y: 204, endPoint x: 779, endPoint y: 214, distance: 19.2
click at [764, 203] on link "done YES" at bounding box center [732, 198] width 85 height 20
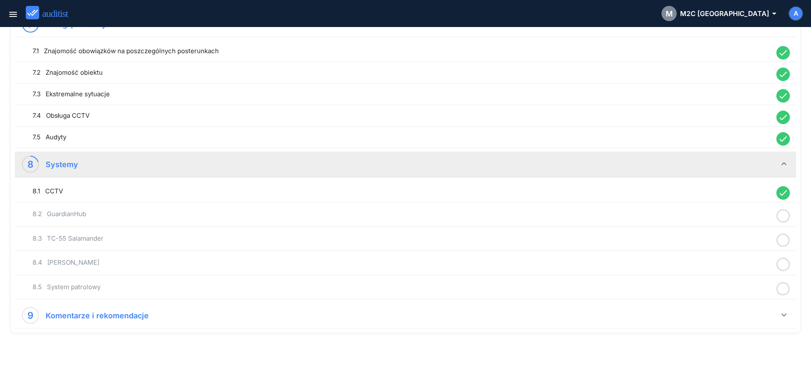
click at [784, 216] on icon at bounding box center [784, 216] width 14 height 16
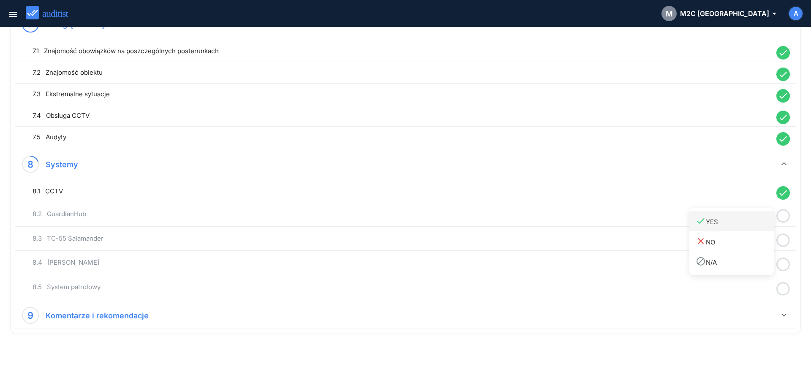
click at [767, 224] on div "done YES" at bounding box center [735, 221] width 78 height 11
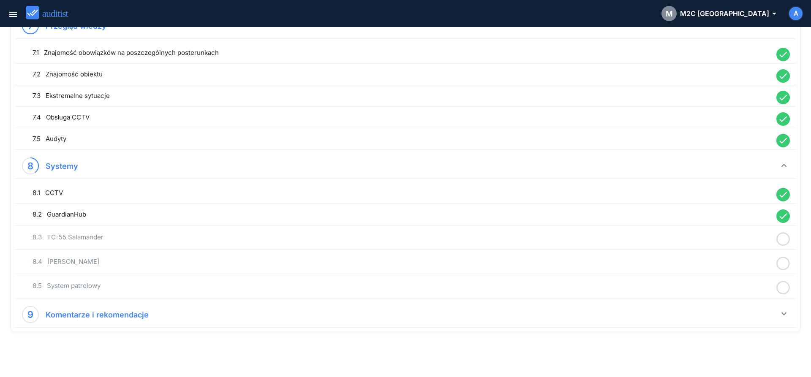
scroll to position [932, 0]
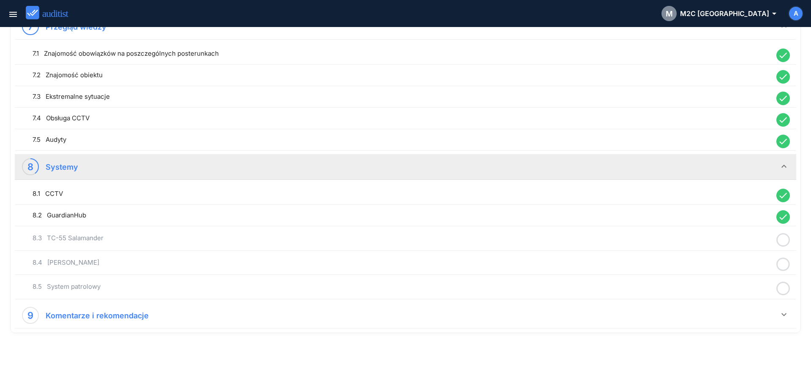
click at [783, 240] on icon at bounding box center [784, 240] width 14 height 16
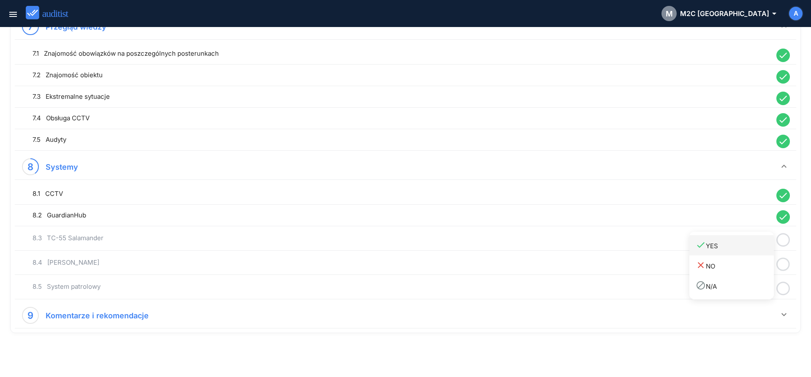
drag, startPoint x: 765, startPoint y: 249, endPoint x: 769, endPoint y: 259, distance: 10.6
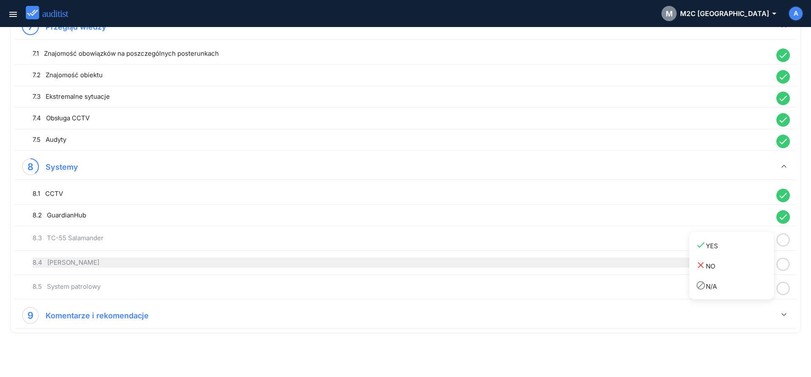
click at [764, 249] on div "done YES" at bounding box center [735, 245] width 78 height 11
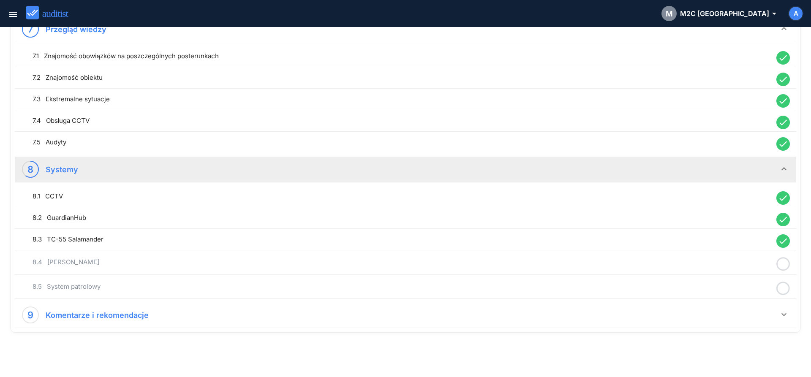
click at [785, 266] on icon at bounding box center [784, 264] width 14 height 16
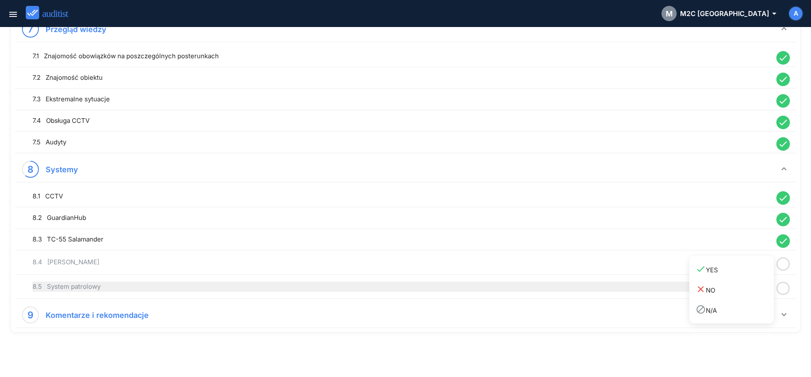
drag, startPoint x: 759, startPoint y: 277, endPoint x: 764, endPoint y: 286, distance: 10.2
click at [758, 279] on link "done YES" at bounding box center [732, 270] width 85 height 20
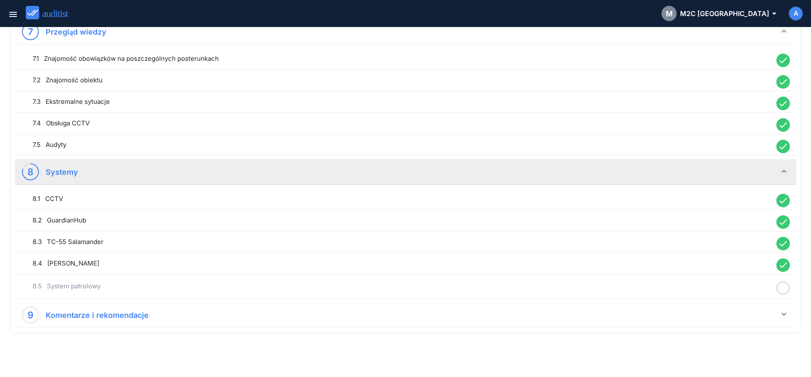
click at [783, 290] on icon at bounding box center [784, 288] width 14 height 16
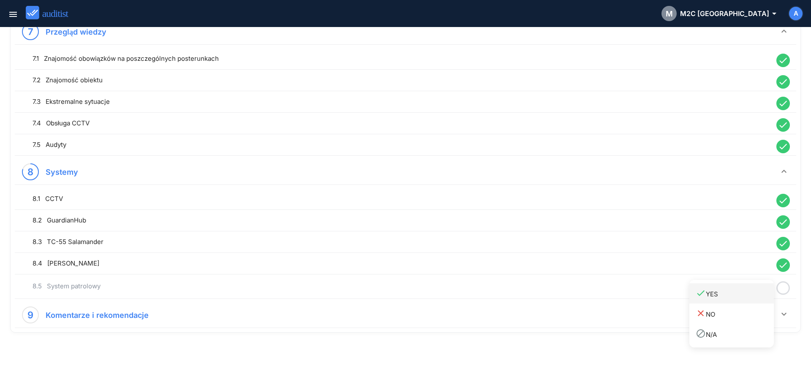
click at [756, 296] on div "done YES" at bounding box center [735, 293] width 78 height 11
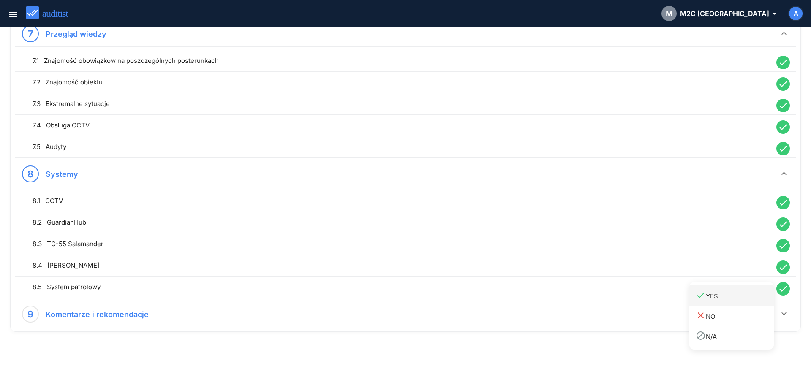
scroll to position [924, 0]
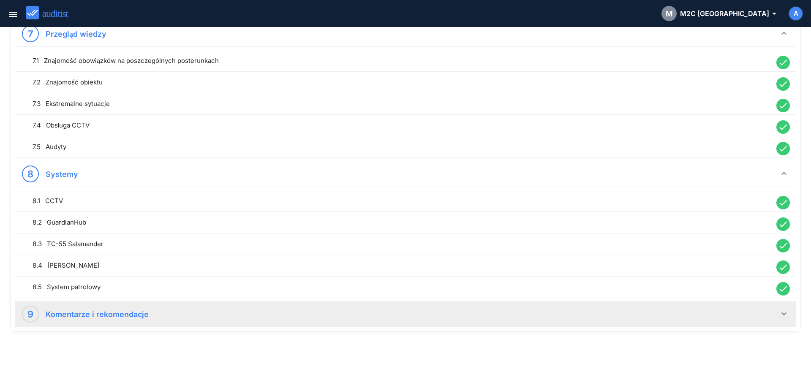
click at [470, 317] on div "9 Komentarze i rekomendacje" at bounding box center [400, 314] width 757 height 17
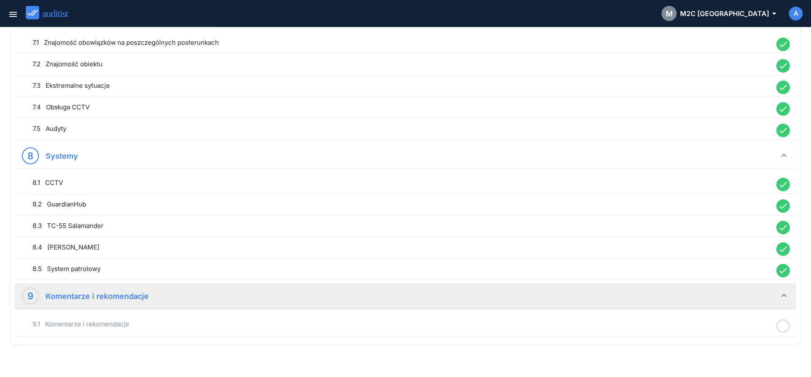
scroll to position [955, 0]
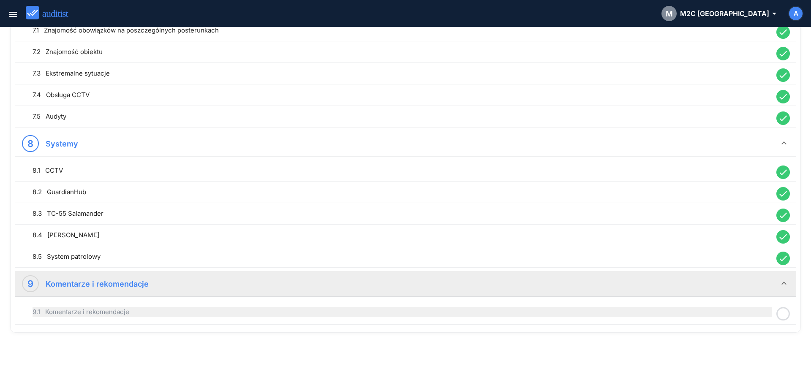
click at [405, 314] on div "9.1 Komentarze i rekomendacje" at bounding box center [403, 312] width 740 height 10
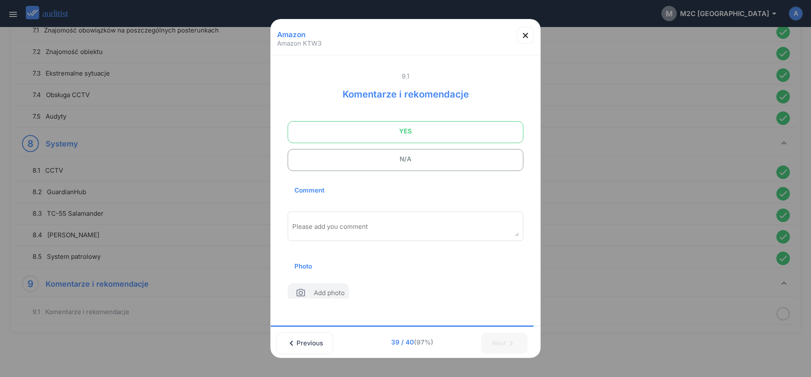
click at [401, 132] on span "YES" at bounding box center [405, 131] width 215 height 17
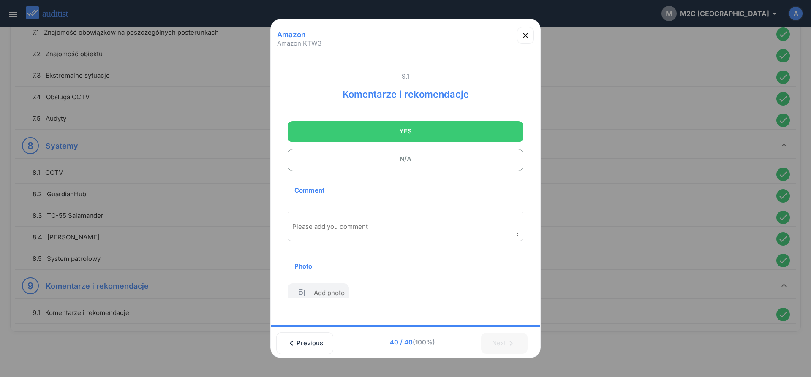
click at [354, 221] on div "Please add you comment" at bounding box center [406, 227] width 236 height 30
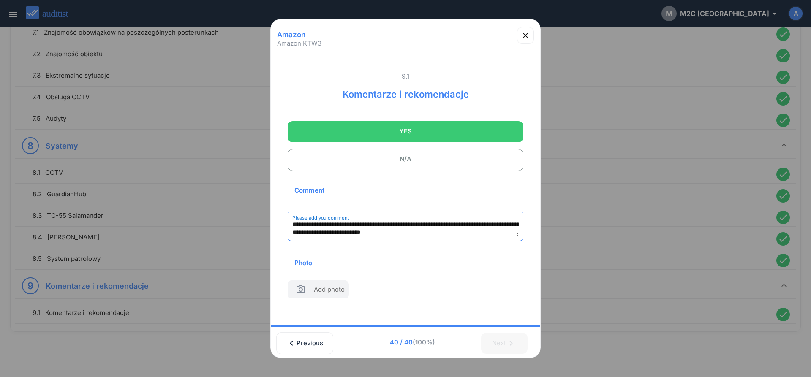
scroll to position [12, 0]
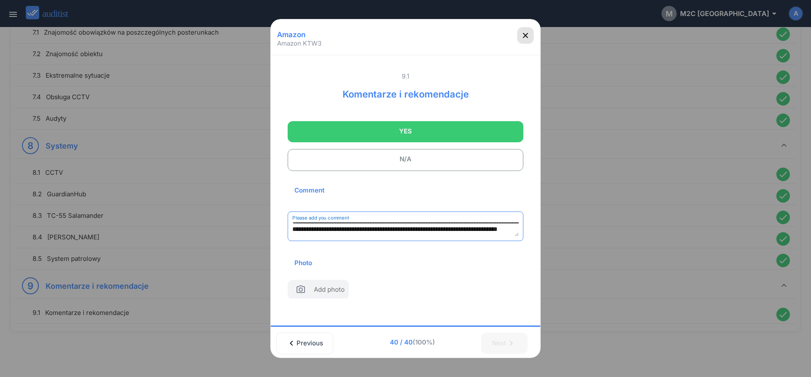
type textarea "**********"
click at [528, 39] on icon "button" at bounding box center [526, 35] width 10 height 10
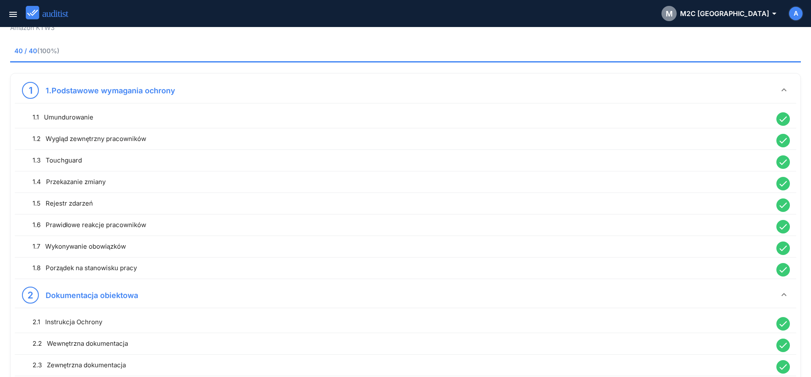
scroll to position [0, 0]
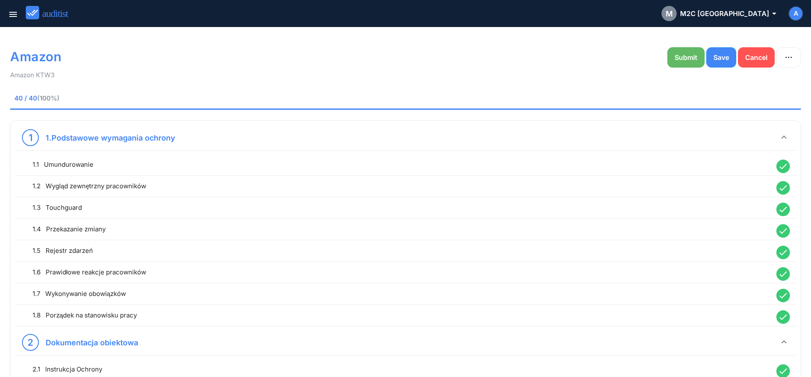
click at [685, 55] on div "Submit" at bounding box center [686, 57] width 23 height 10
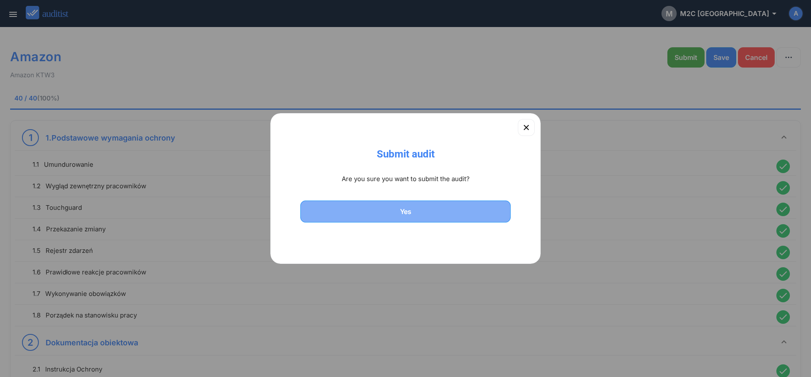
click at [434, 216] on div "Yes" at bounding box center [405, 212] width 189 height 10
